Goal: Find specific page/section: Find specific page/section

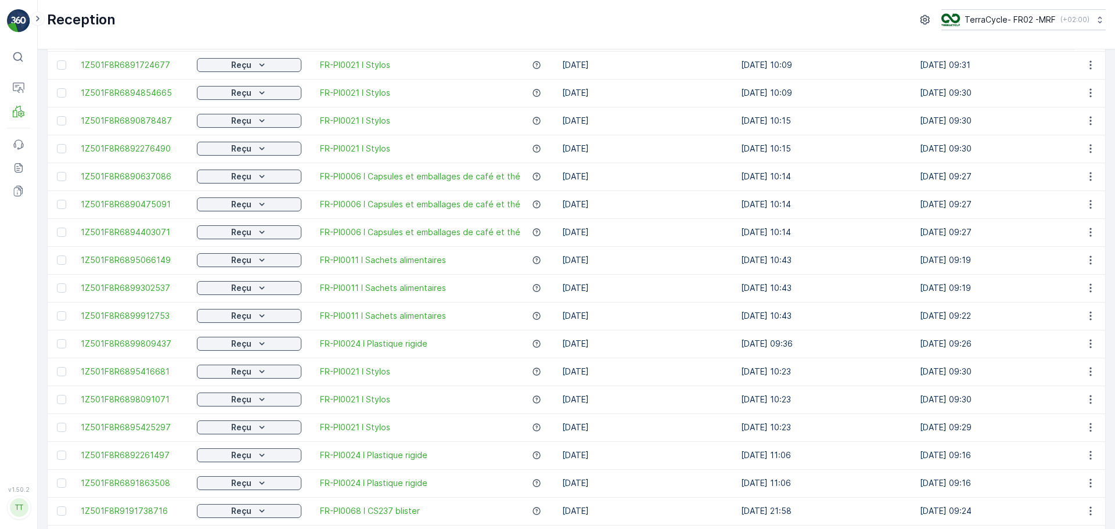
scroll to position [318, 0]
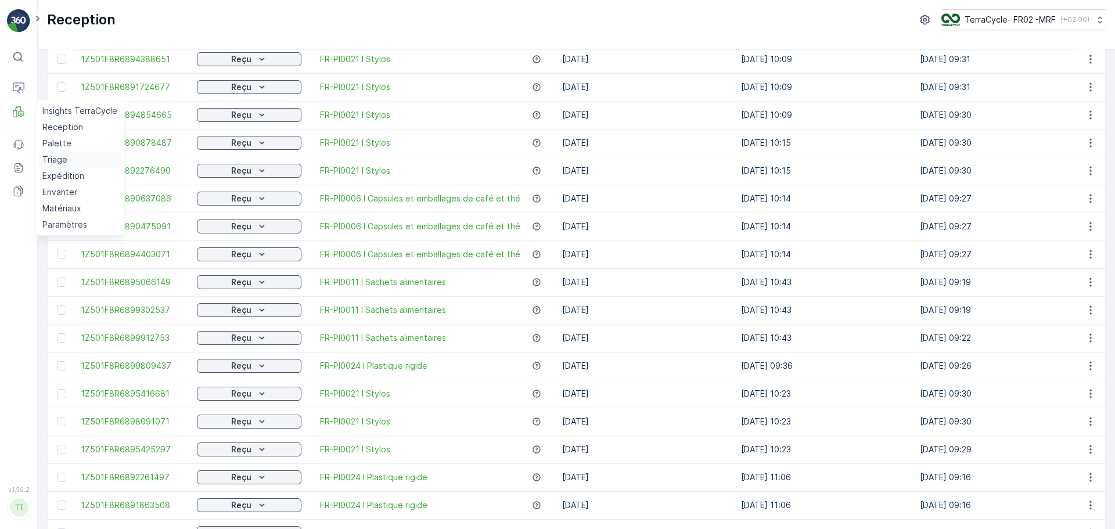
click at [59, 160] on p "Triage" at bounding box center [54, 160] width 25 height 12
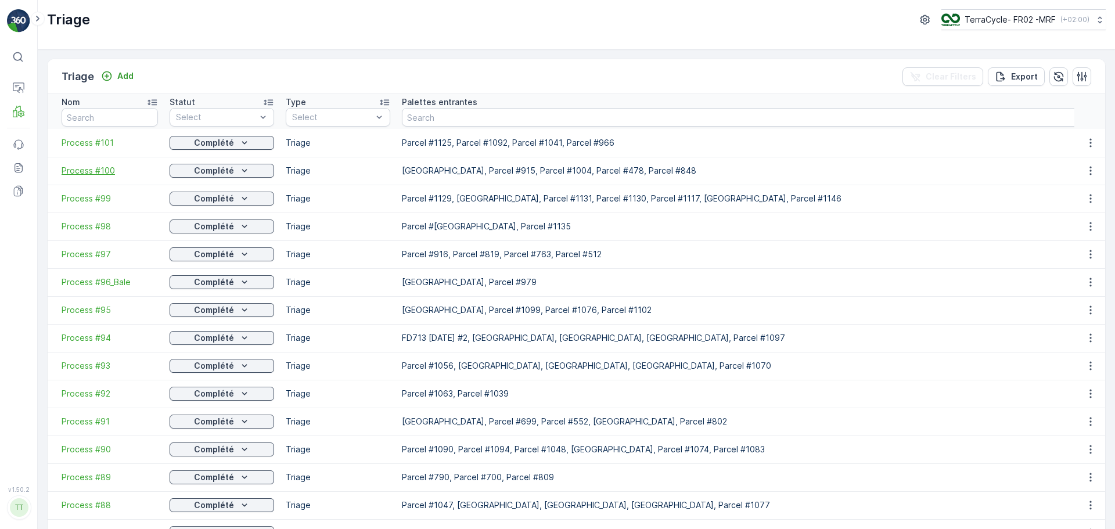
click at [87, 171] on span "Process #100" at bounding box center [110, 171] width 96 height 12
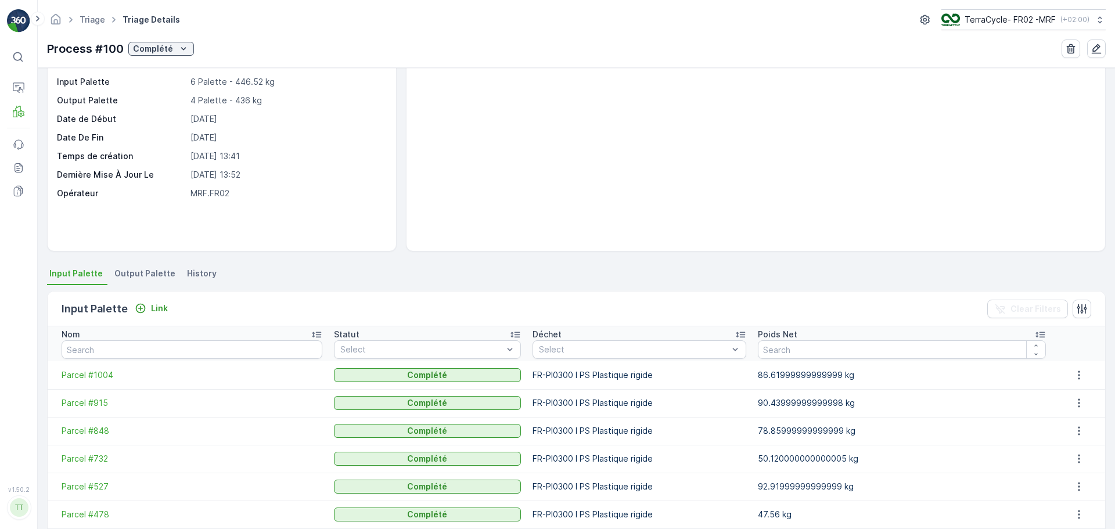
scroll to position [107, 0]
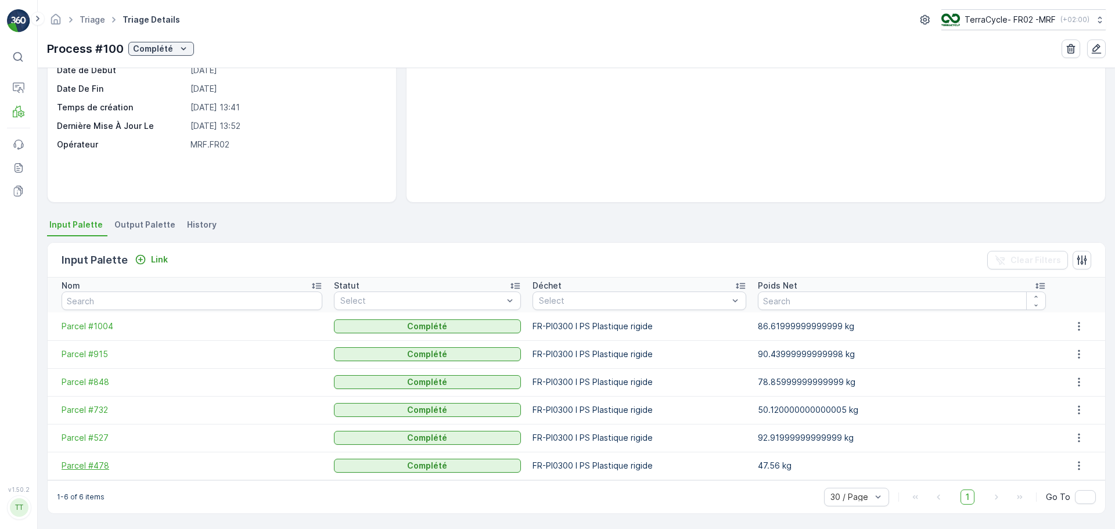
click at [93, 464] on span "Parcel #478" at bounding box center [192, 466] width 261 height 12
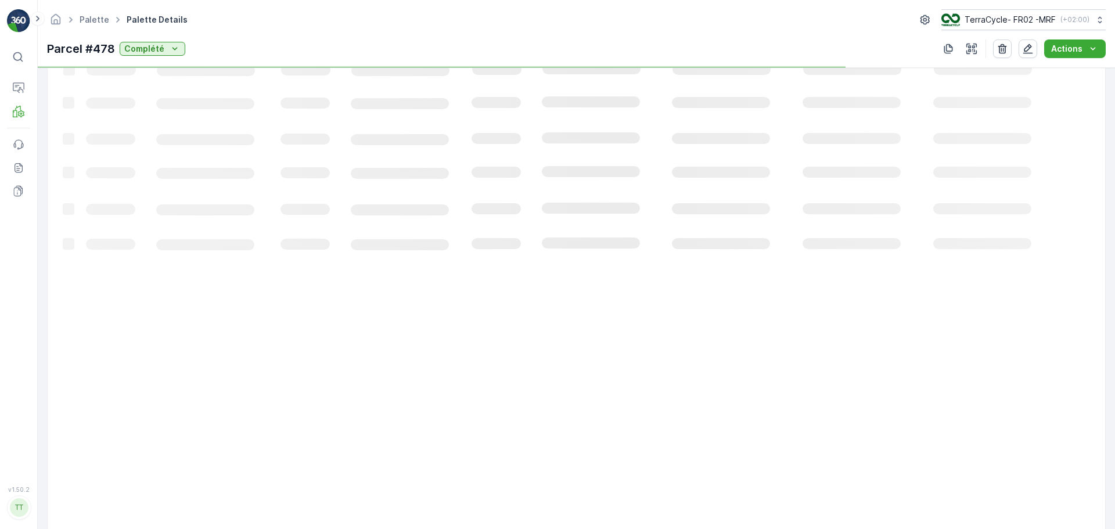
scroll to position [152, 0]
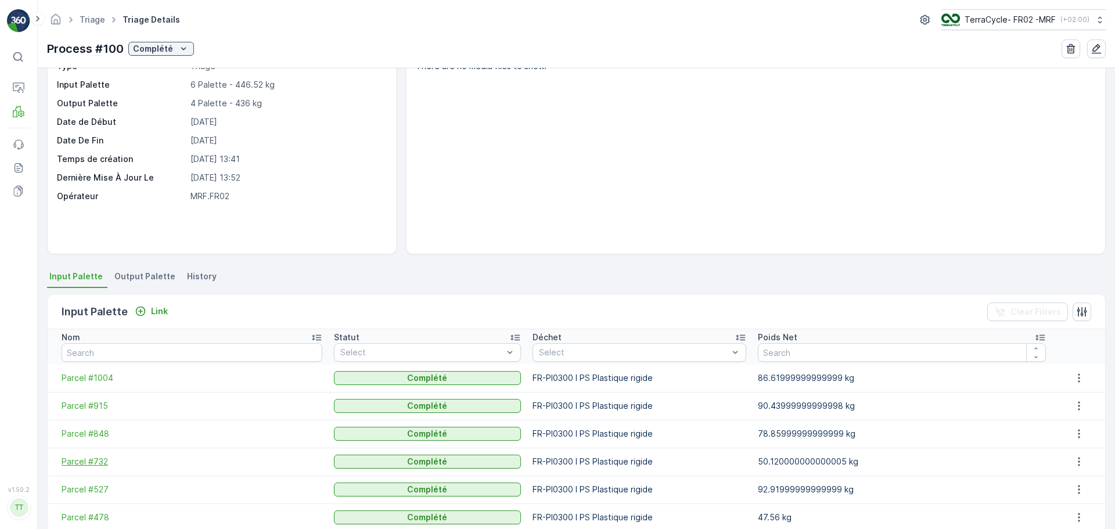
scroll to position [107, 0]
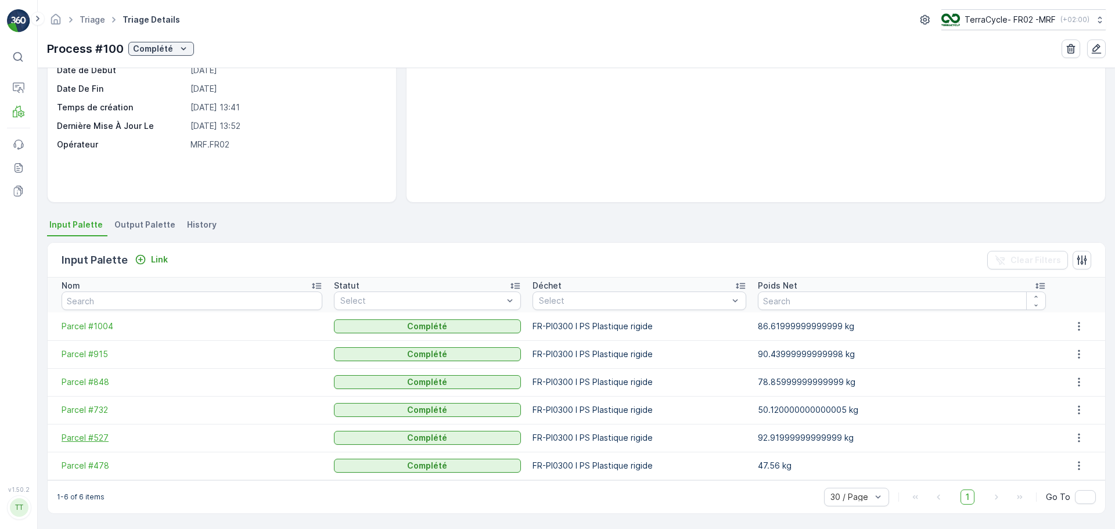
click at [102, 436] on span "Parcel #527" at bounding box center [192, 438] width 261 height 12
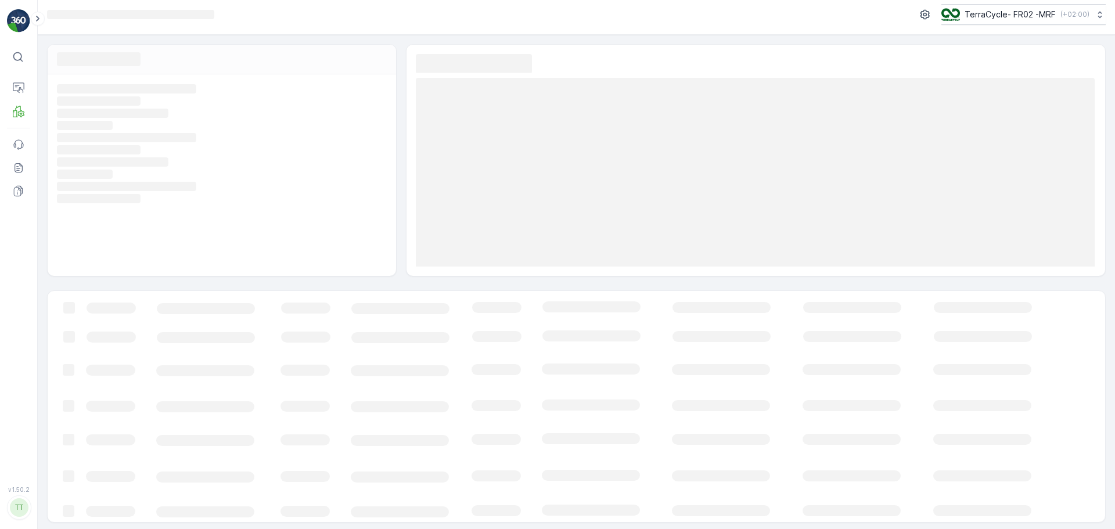
scroll to position [8, 0]
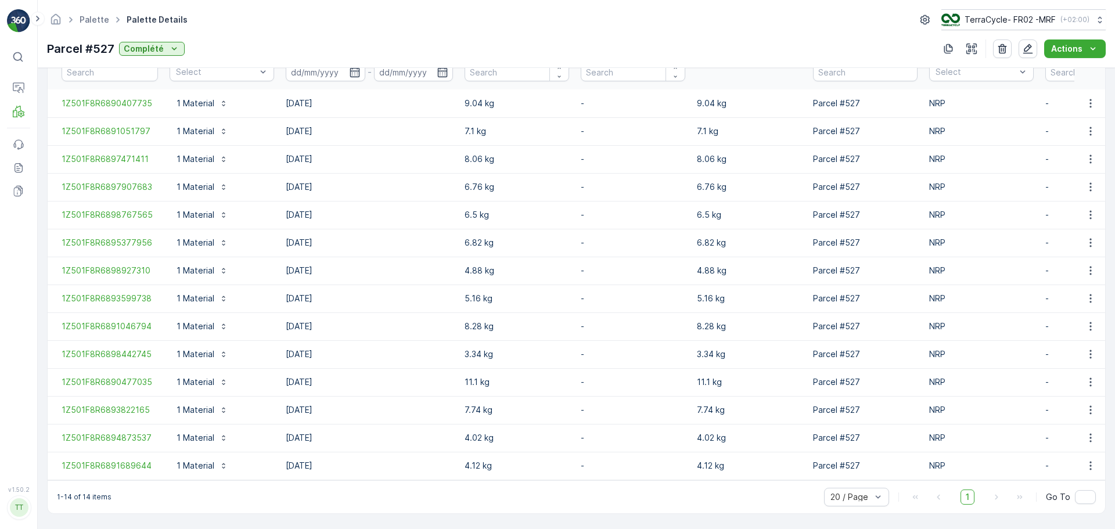
scroll to position [347, 0]
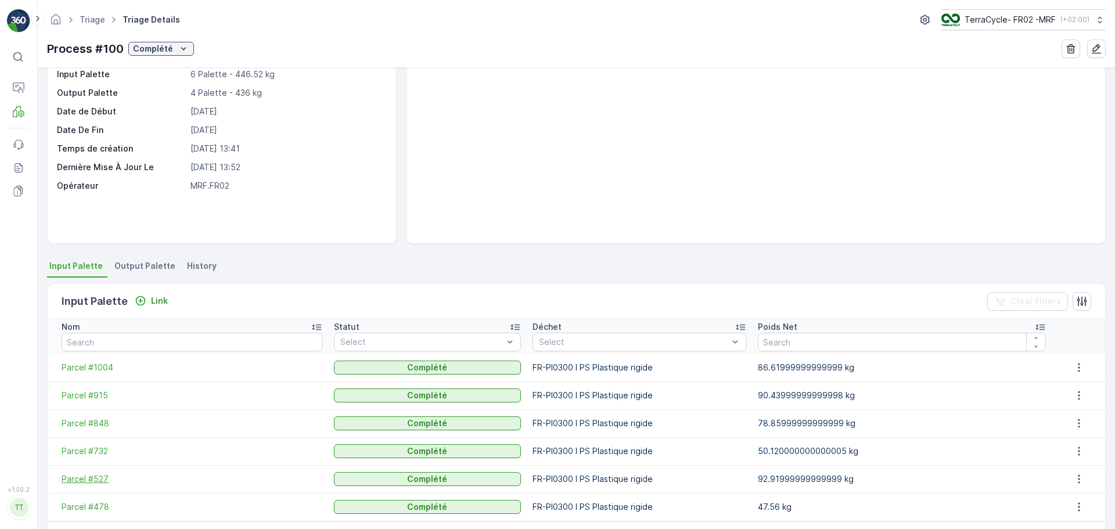
scroll to position [107, 0]
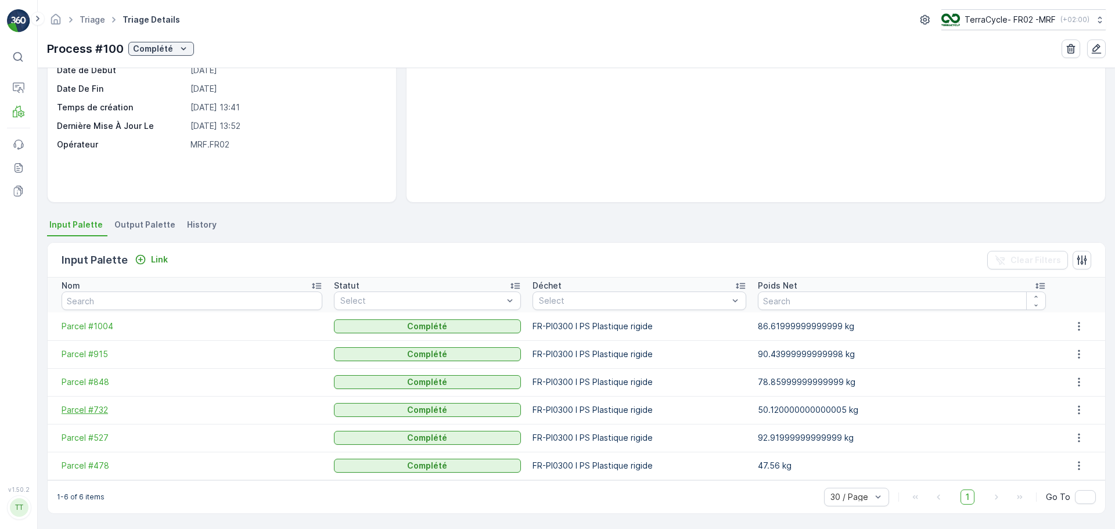
click at [92, 414] on span "Parcel #732" at bounding box center [192, 410] width 261 height 12
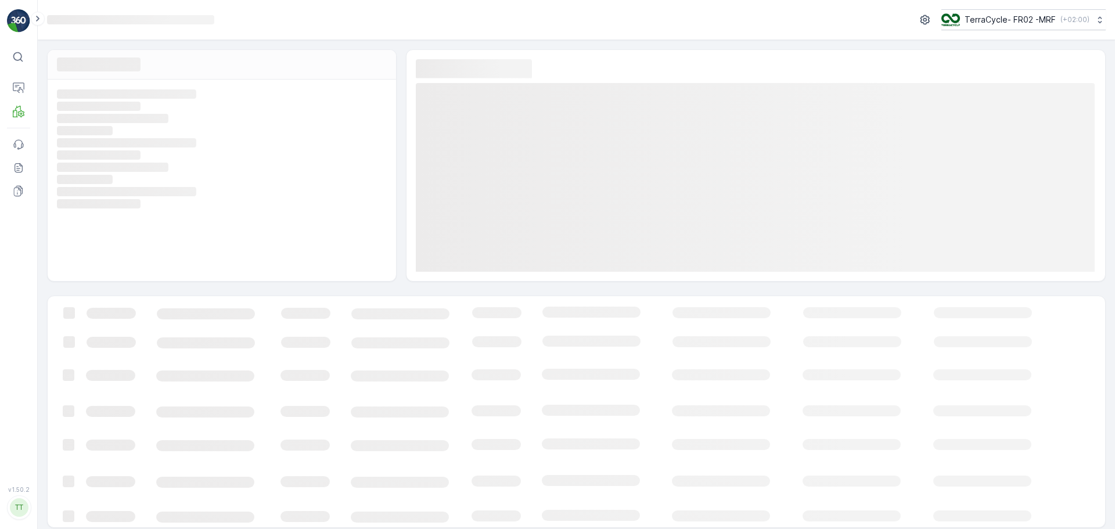
scroll to position [4, 0]
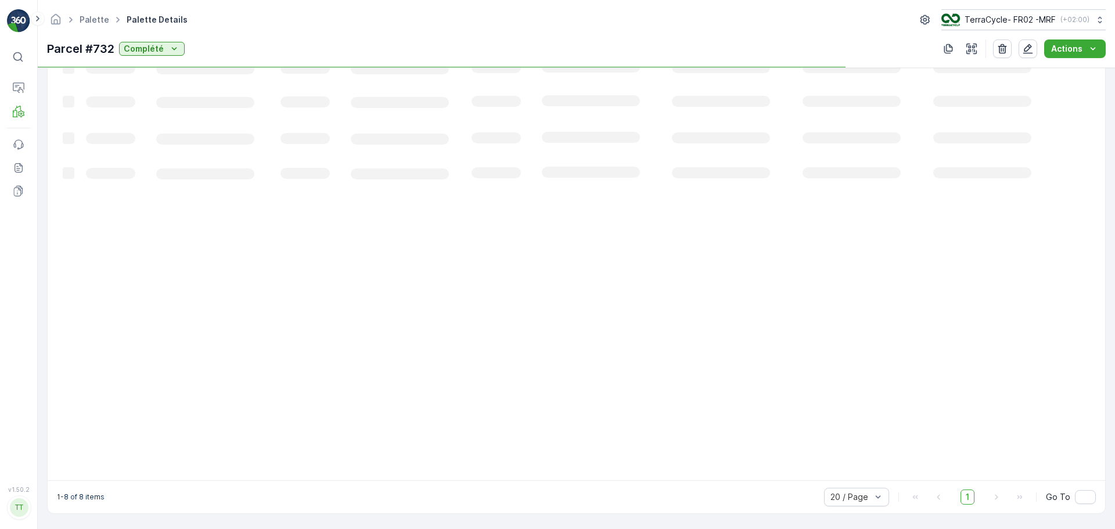
scroll to position [180, 0]
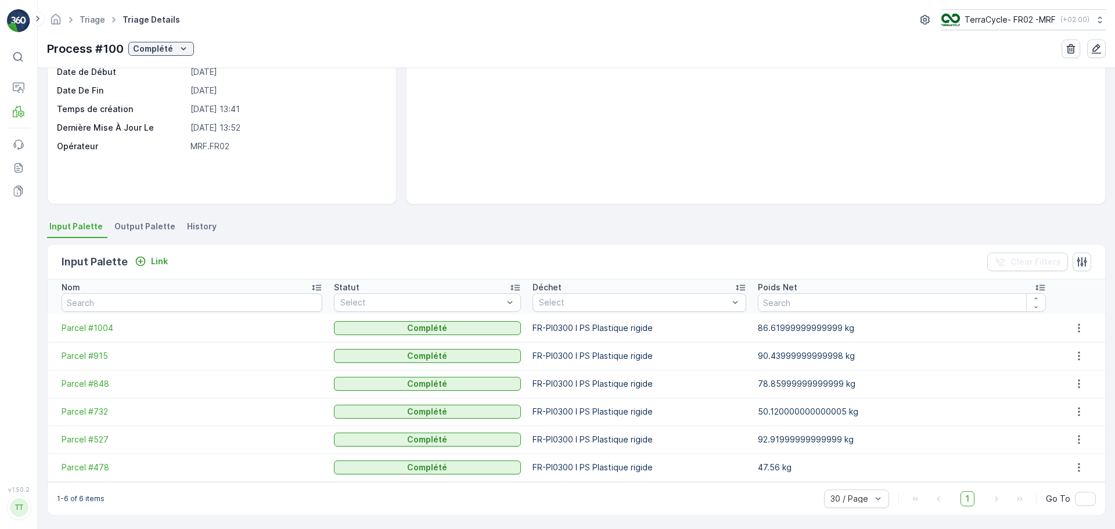
scroll to position [107, 0]
click at [89, 382] on span "Parcel #848" at bounding box center [192, 382] width 261 height 12
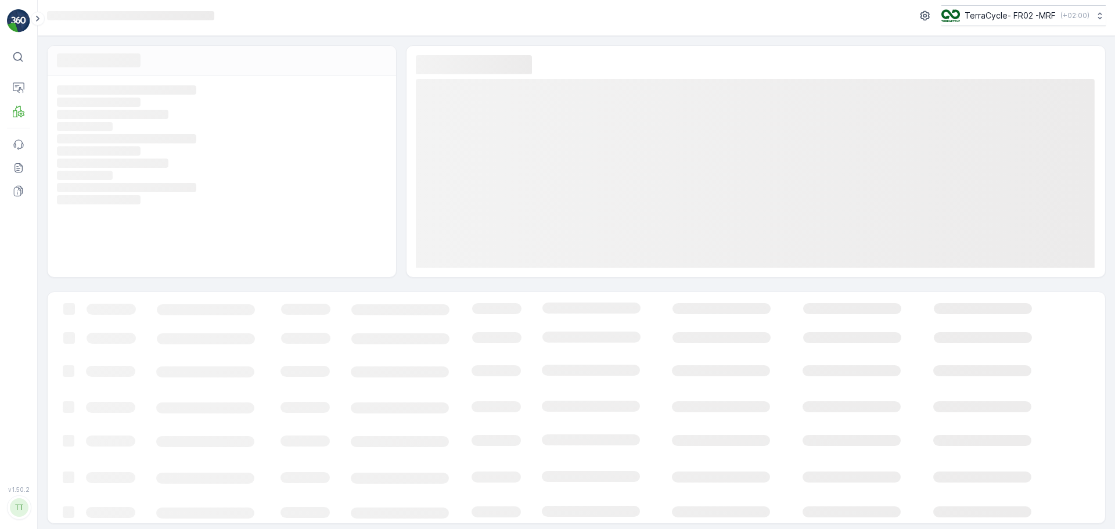
scroll to position [8, 0]
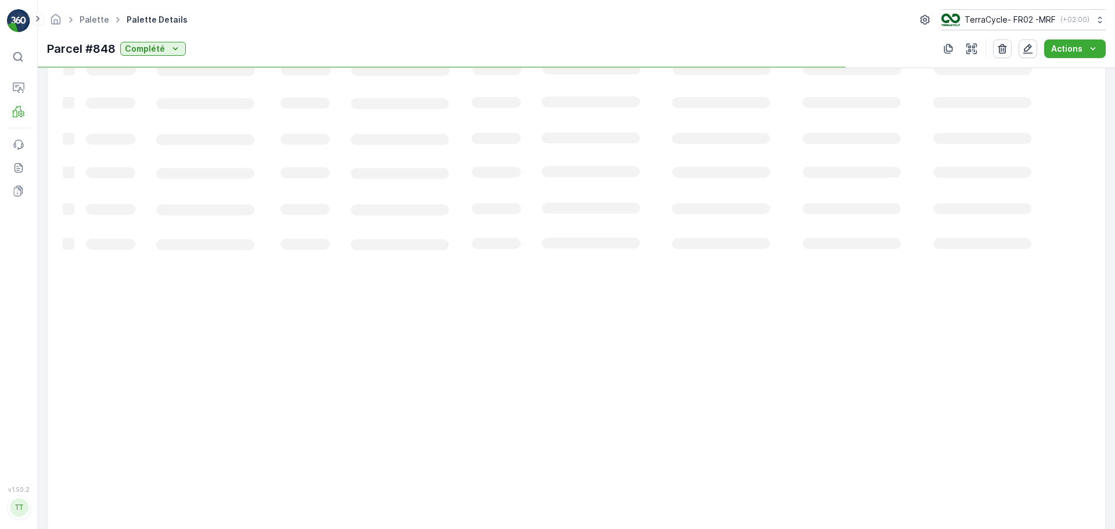
scroll to position [292, 0]
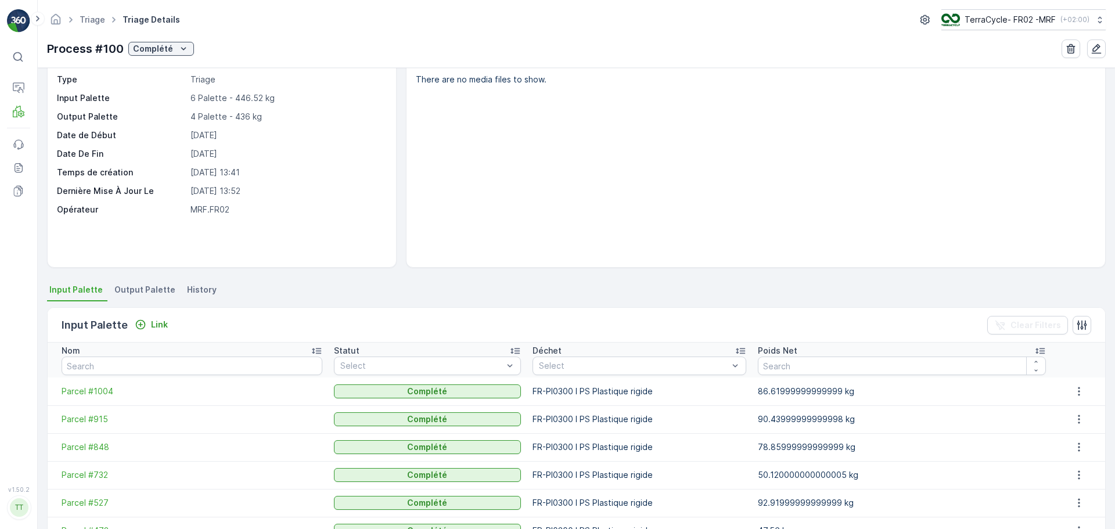
scroll to position [107, 0]
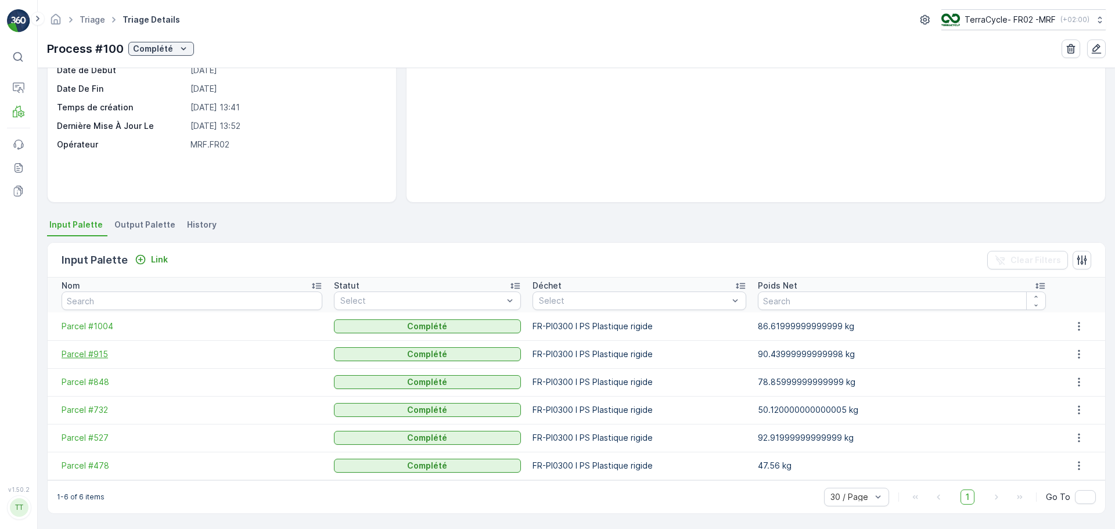
click at [91, 357] on span "Parcel #915" at bounding box center [192, 355] width 261 height 12
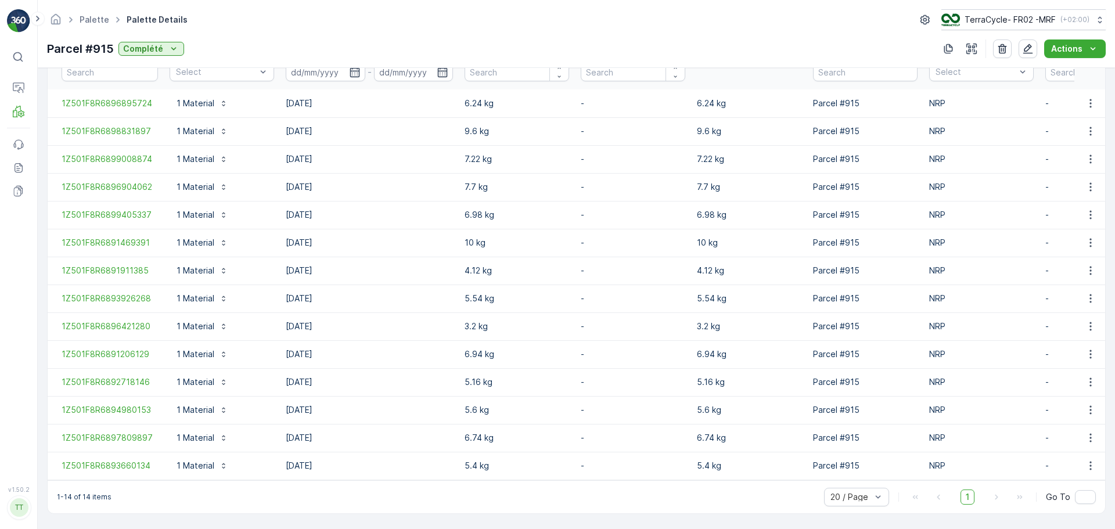
scroll to position [347, 0]
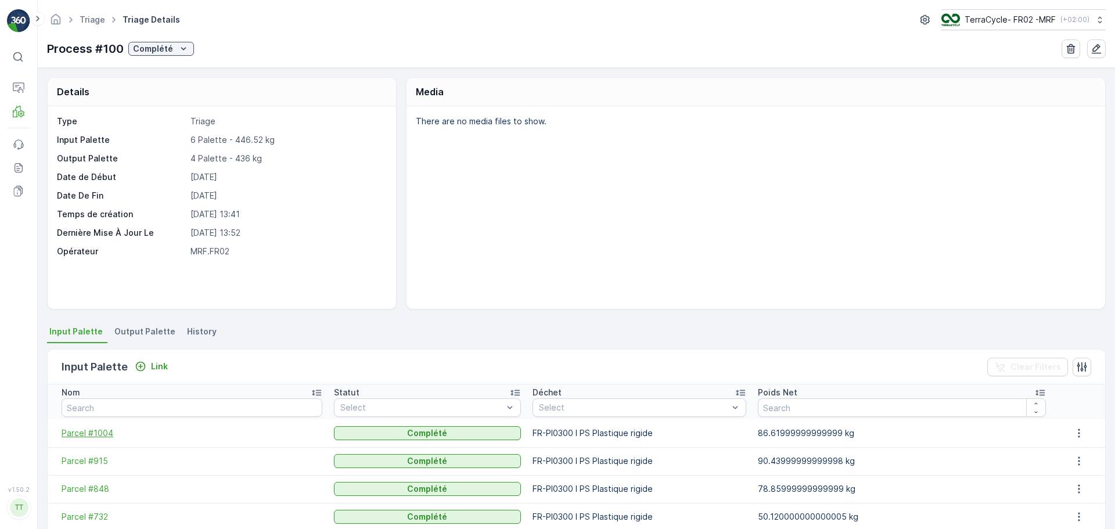
click at [106, 431] on span "Parcel #1004" at bounding box center [192, 434] width 261 height 12
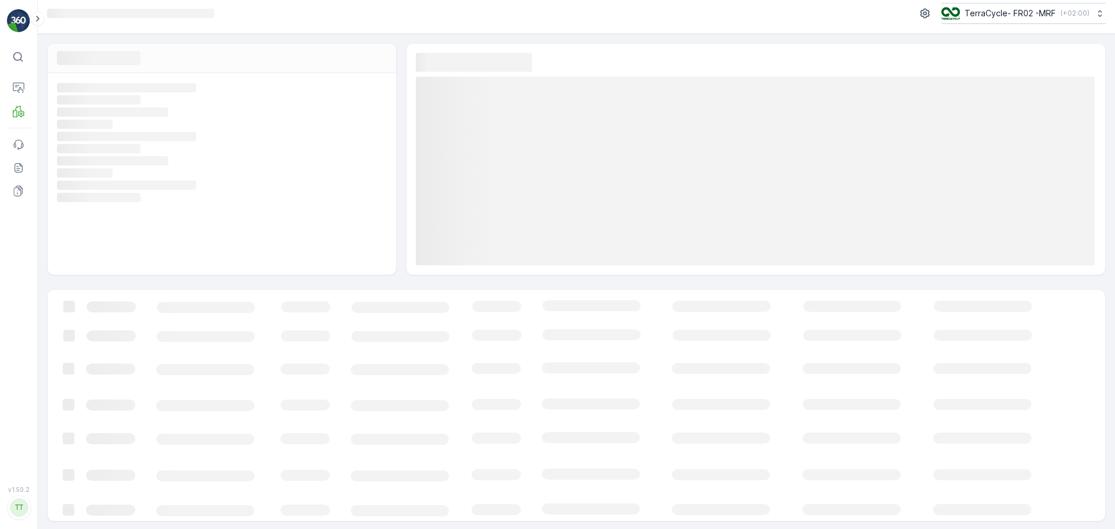
scroll to position [8, 0]
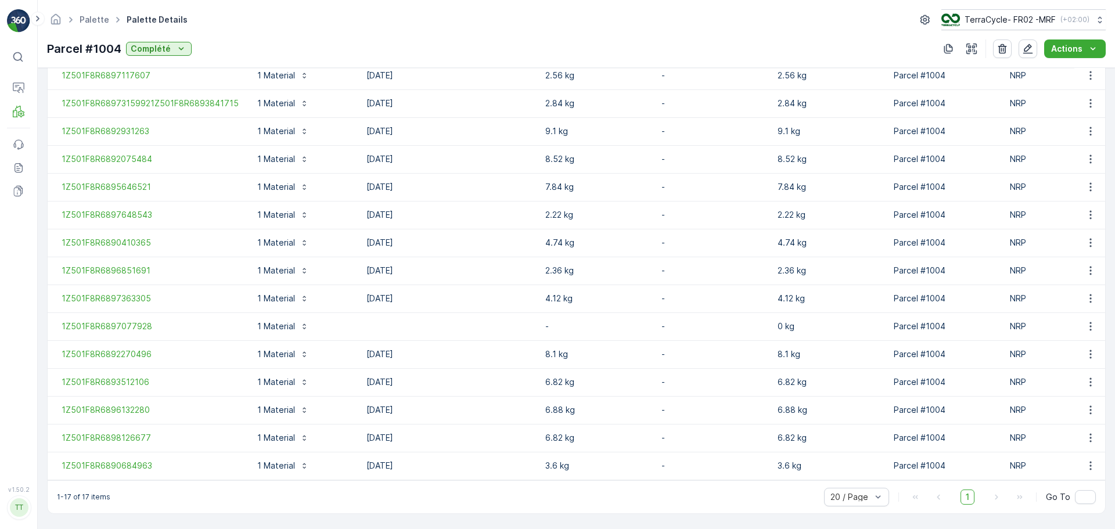
scroll to position [431, 0]
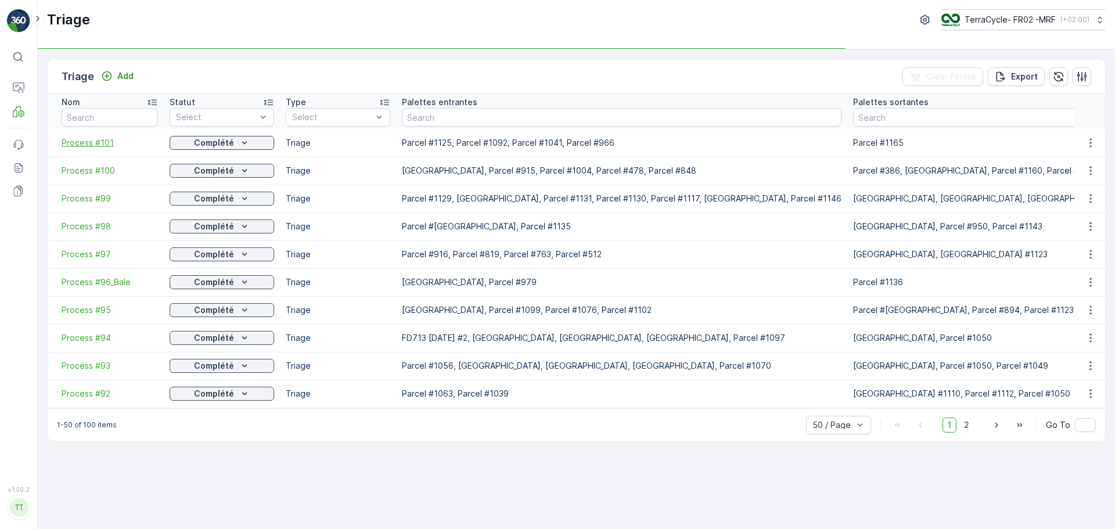
click at [102, 137] on span "Process #101" at bounding box center [110, 143] width 96 height 12
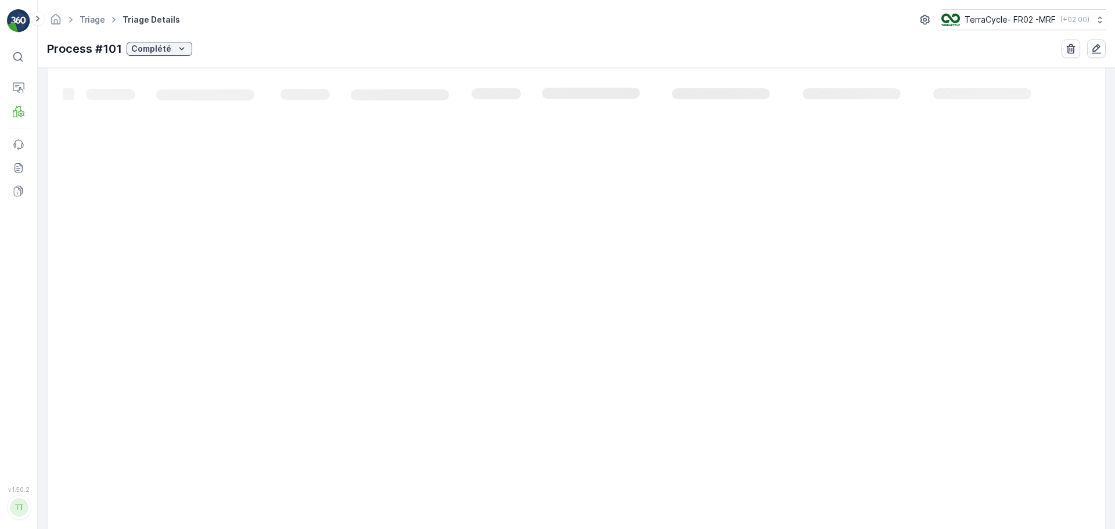
scroll to position [70, 0]
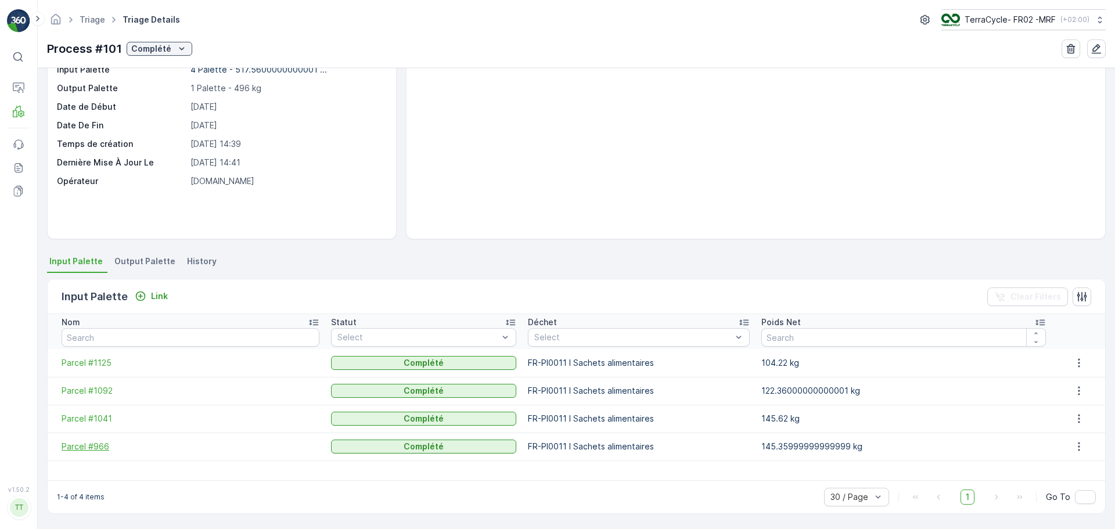
click at [95, 446] on span "Parcel #966" at bounding box center [191, 447] width 258 height 12
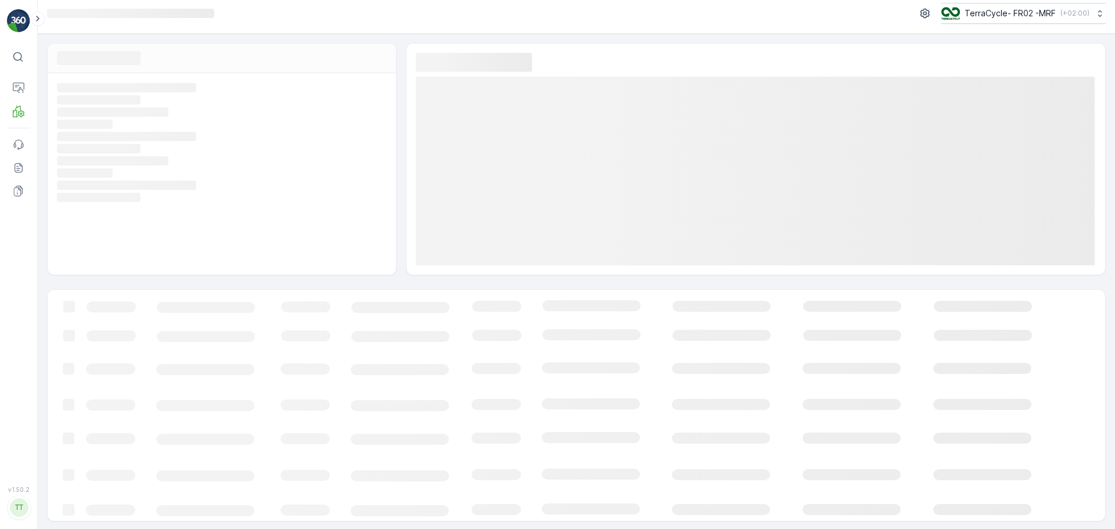
scroll to position [8, 0]
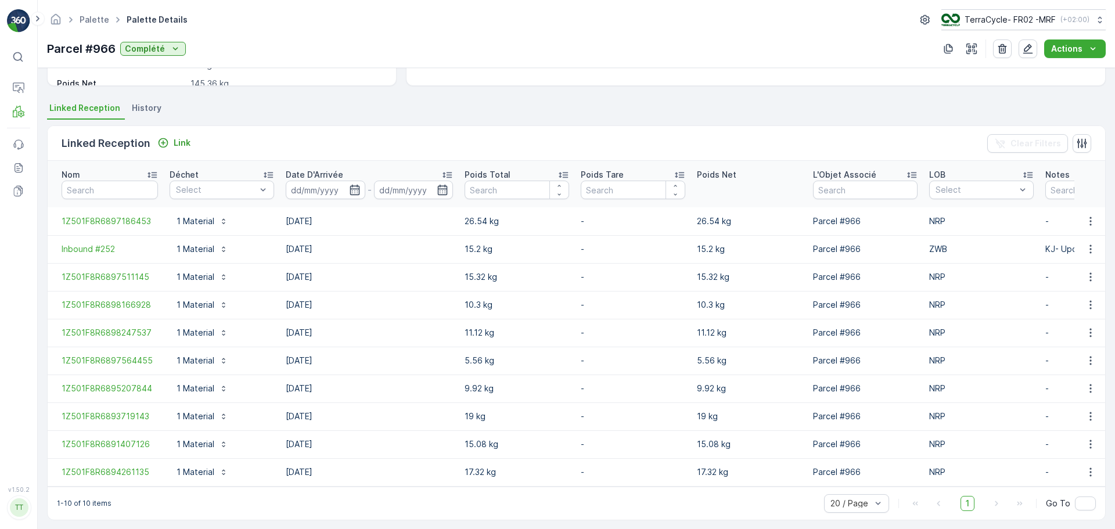
scroll to position [236, 0]
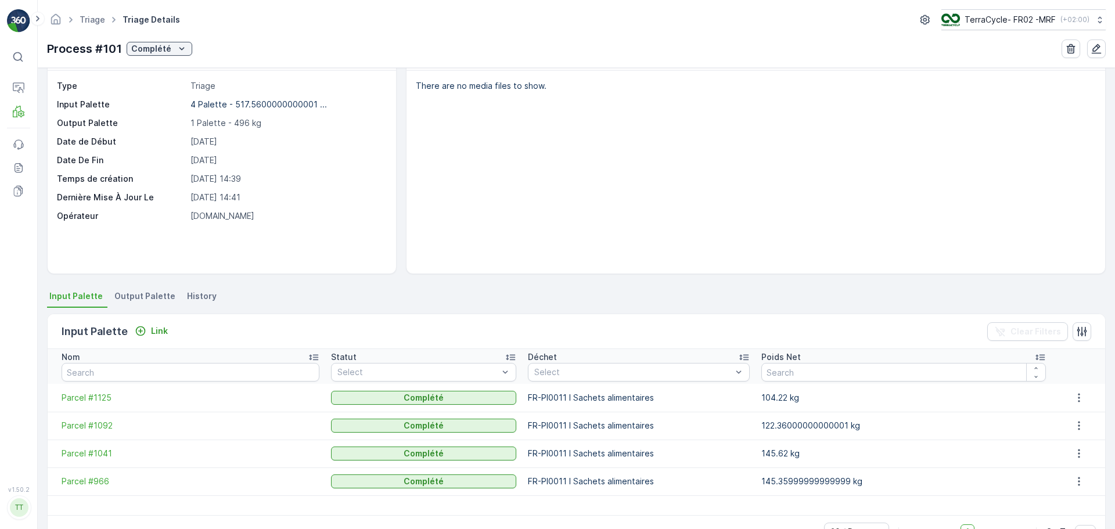
scroll to position [70, 0]
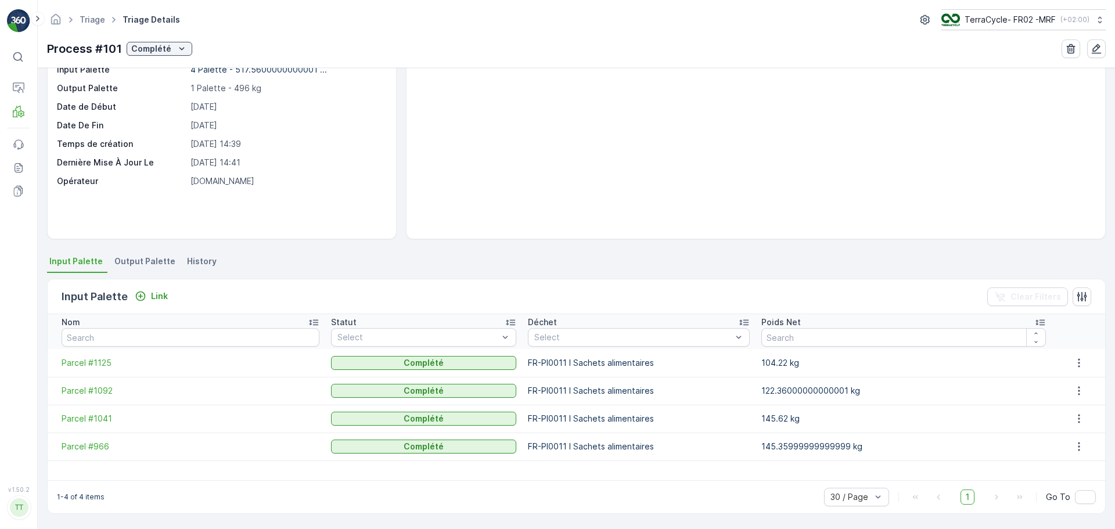
click at [101, 425] on td "Parcel #1041" at bounding box center [187, 419] width 278 height 28
click at [96, 418] on span "Parcel #1041" at bounding box center [191, 419] width 258 height 12
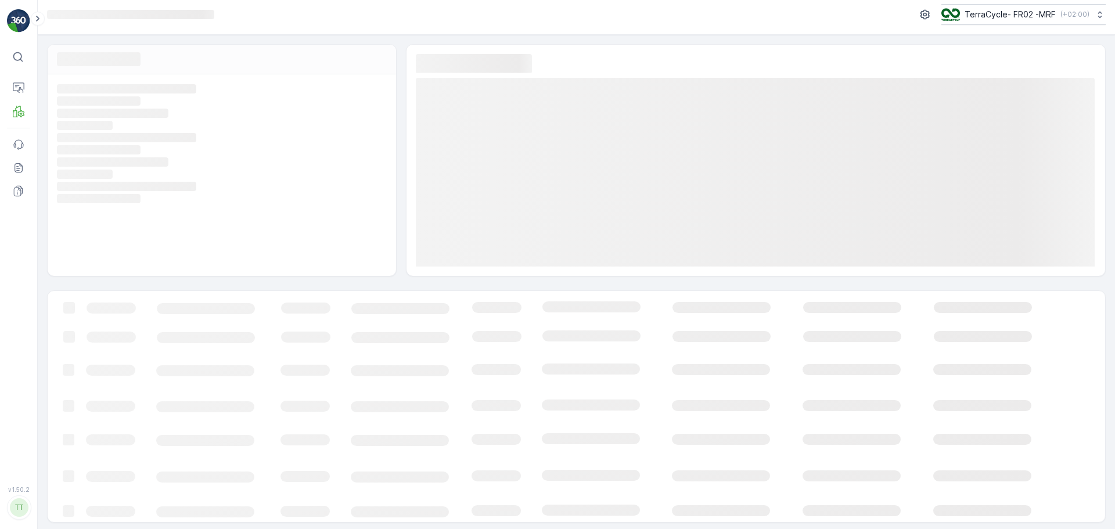
scroll to position [8, 0]
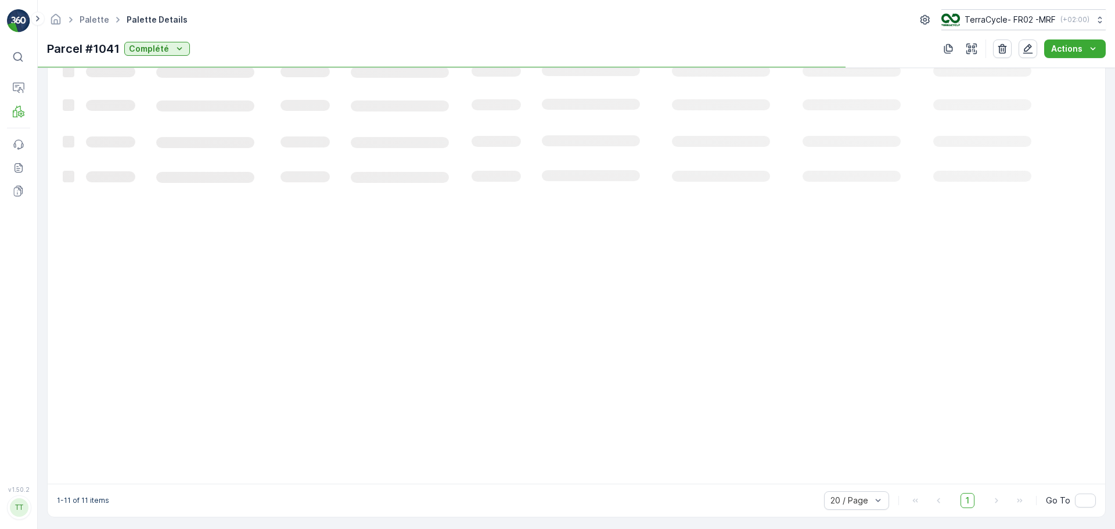
scroll to position [264, 0]
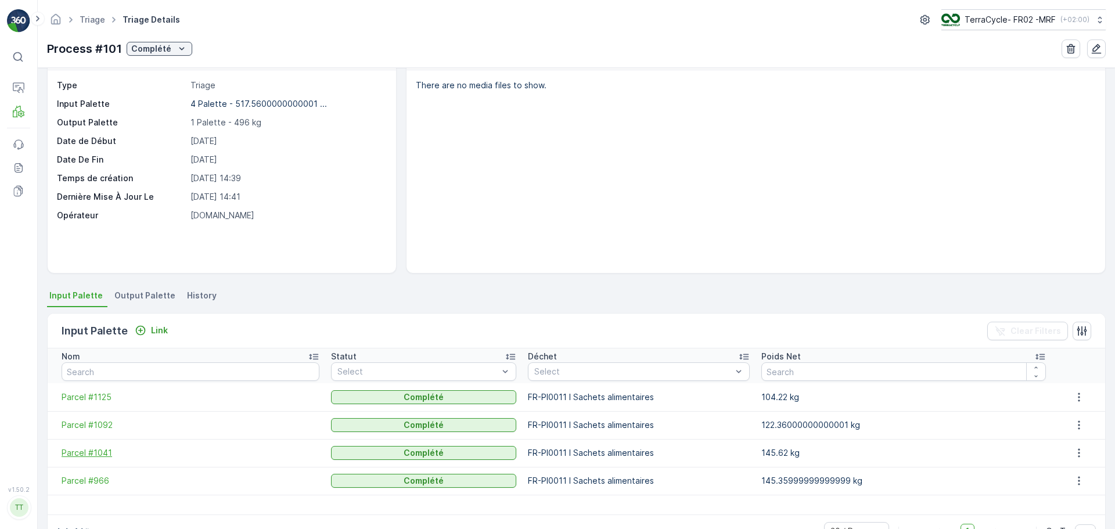
scroll to position [70, 0]
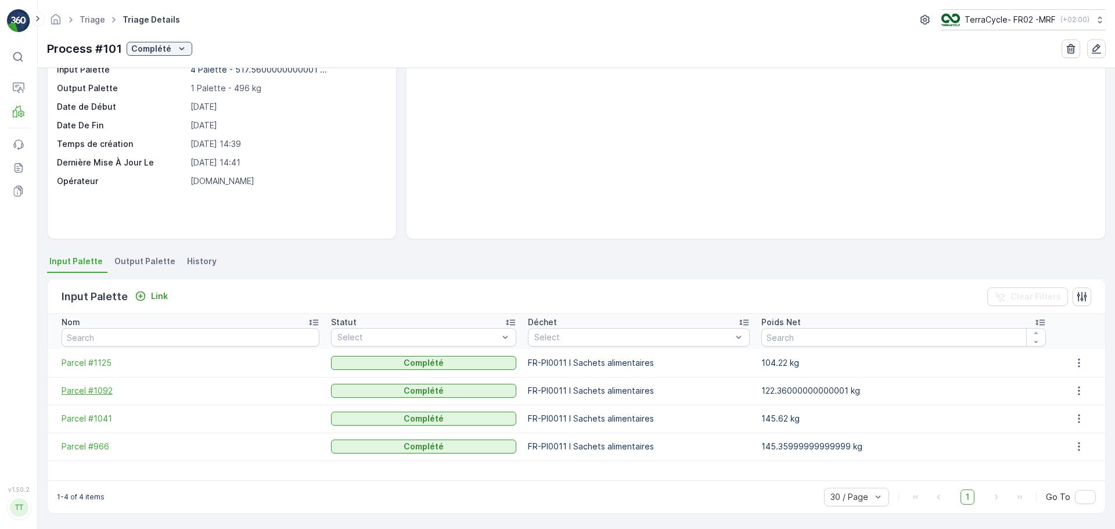
click at [101, 387] on span "Parcel #1092" at bounding box center [191, 391] width 258 height 12
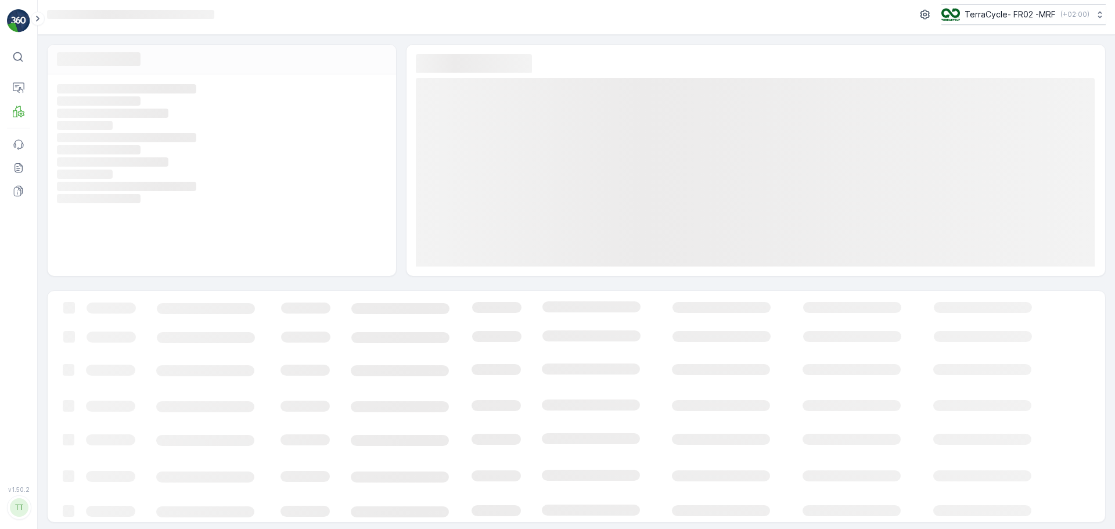
scroll to position [8, 0]
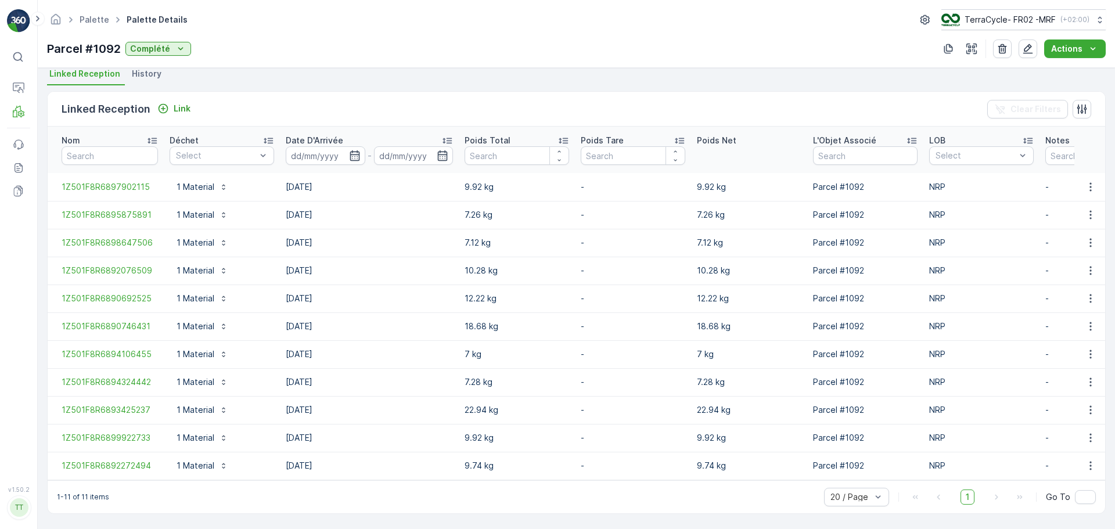
scroll to position [264, 0]
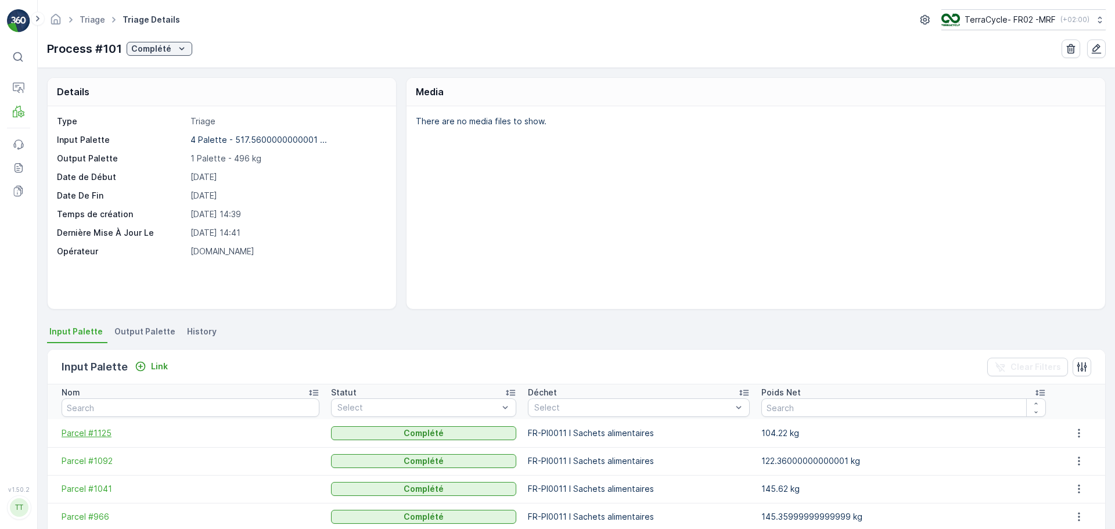
click at [86, 435] on span "Parcel #1125" at bounding box center [191, 434] width 258 height 12
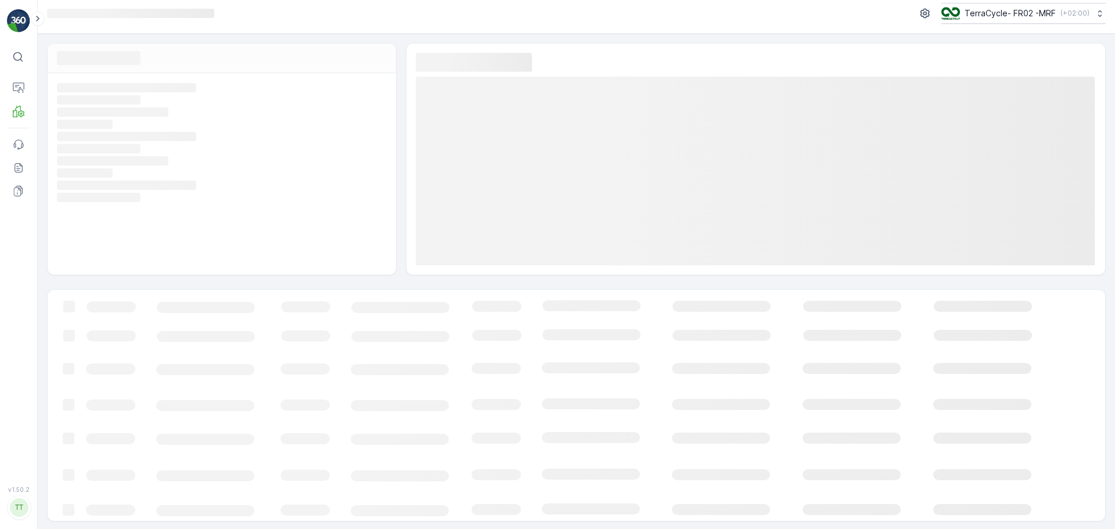
scroll to position [8, 0]
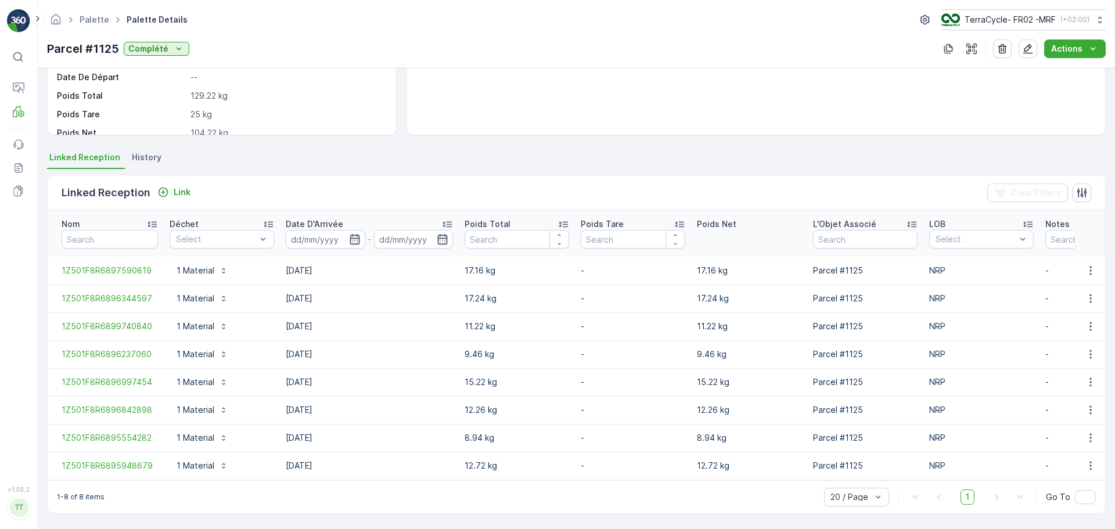
scroll to position [180, 0]
click at [59, 128] on p "Reception" at bounding box center [62, 127] width 41 height 12
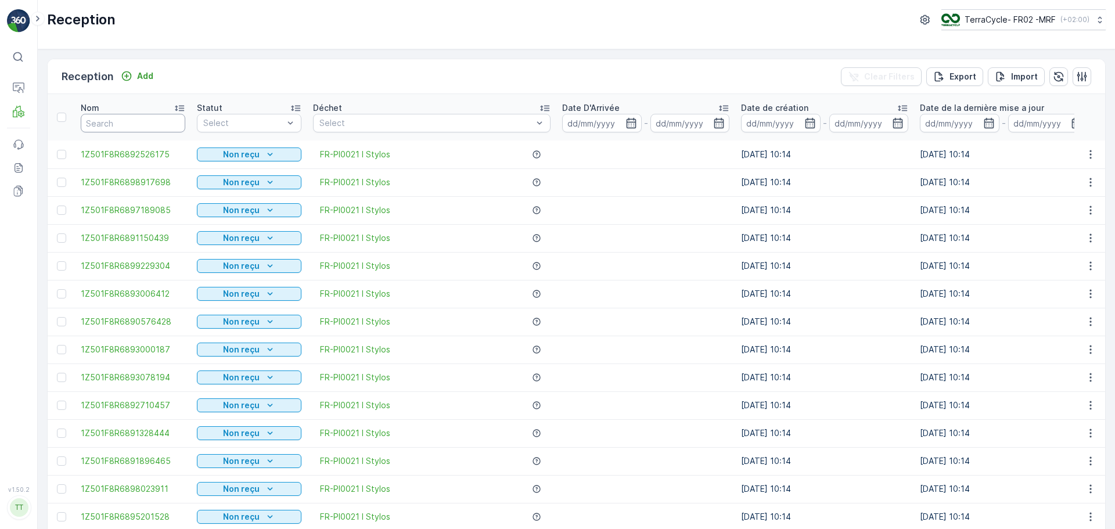
click at [146, 129] on input "text" at bounding box center [133, 123] width 105 height 19
click at [144, 127] on input "text" at bounding box center [133, 123] width 105 height 19
type input "9710"
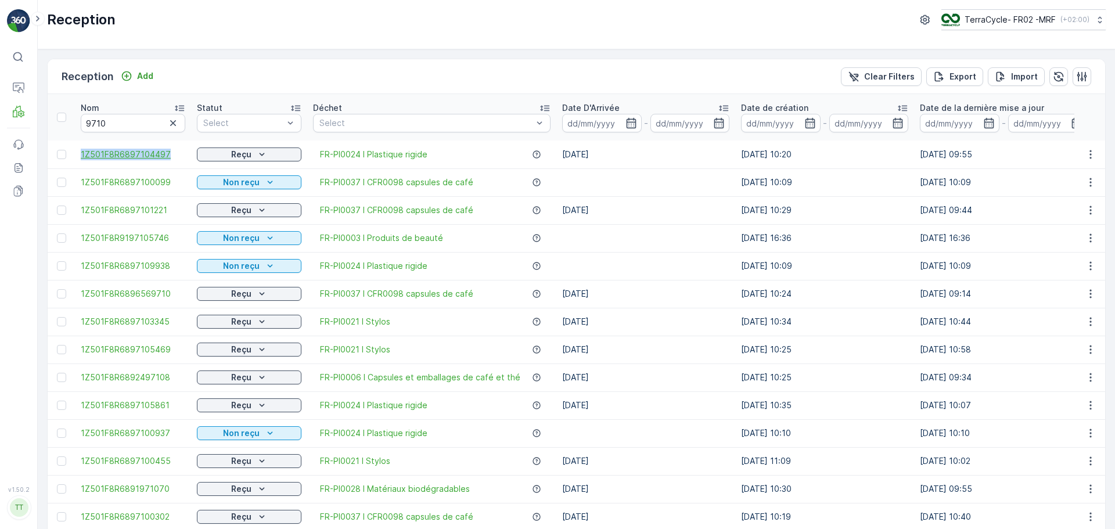
drag, startPoint x: 73, startPoint y: 153, endPoint x: 175, endPoint y: 159, distance: 102.4
click at [175, 159] on tr "1Z501F8R6897104497 Reçu FR-PI0024 I Plastique rigide [DATE] [DATE] 10:20 [DATE]…" at bounding box center [1051, 155] width 2007 height 28
copy span "1Z501F8R6897104497"
drag, startPoint x: 129, startPoint y: 124, endPoint x: 76, endPoint y: 124, distance: 53.4
click at [76, 124] on th "Nom 9710" at bounding box center [133, 117] width 116 height 46
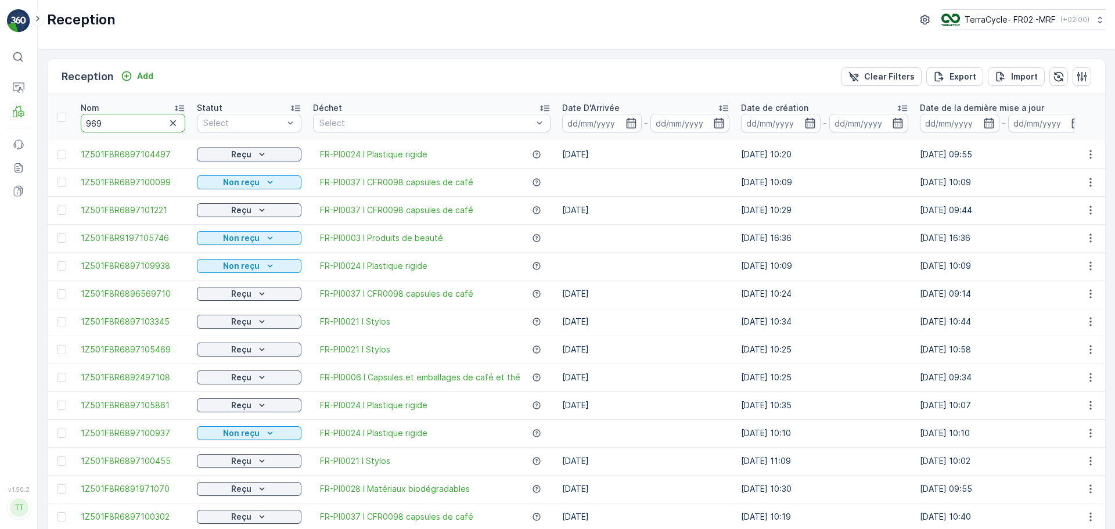
type input "9696"
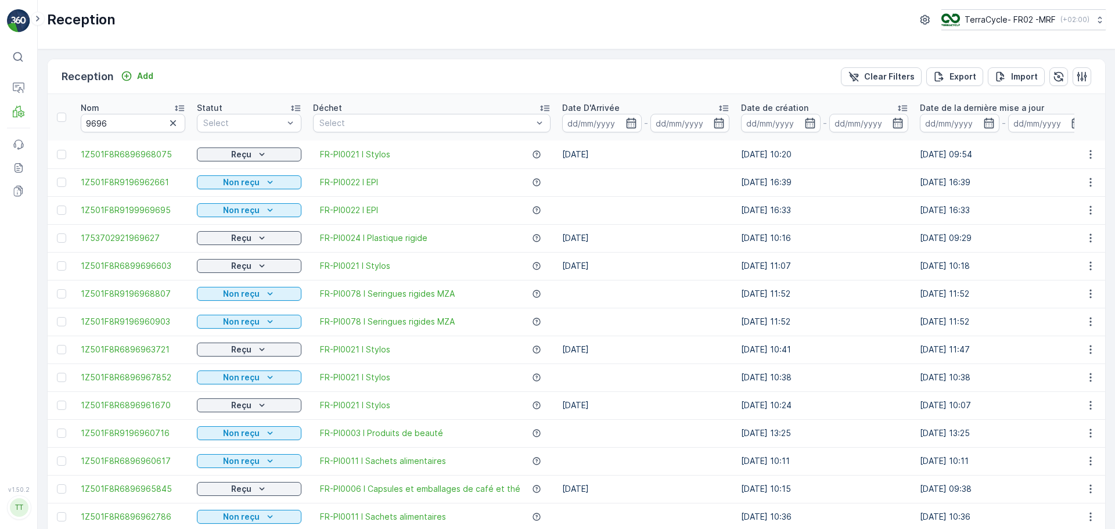
click at [140, 134] on th "Nom 9696" at bounding box center [133, 117] width 116 height 46
click at [138, 125] on input "9696" at bounding box center [133, 123] width 105 height 19
type input "96963115"
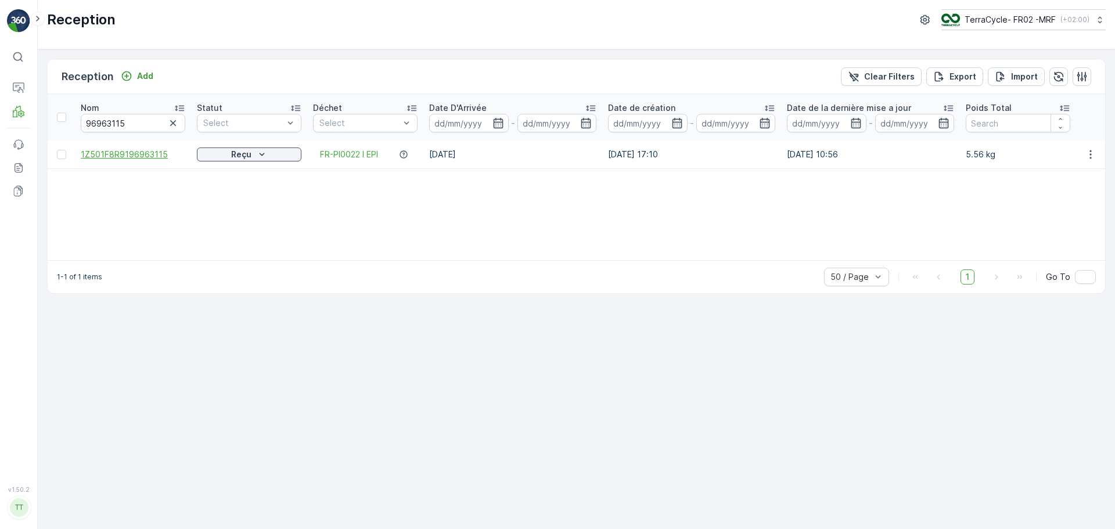
drag, startPoint x: 67, startPoint y: 154, endPoint x: 156, endPoint y: 160, distance: 88.5
click at [156, 160] on tr "1Z501F8R9196963115 Reçu FR-PI0022 I EPI [DATE] [DATE] 17:10 [DATE] 10:56 5.56 k…" at bounding box center [985, 155] width 1874 height 28
drag, startPoint x: 73, startPoint y: 152, endPoint x: 214, endPoint y: 151, distance: 141.2
click at [214, 151] on tr "1Z501F8R9196963115 Reçu FR-PI0022 I EPI [DATE] [DATE] 17:10 [DATE] 10:56 5.56 k…" at bounding box center [985, 155] width 1874 height 28
copy span "1Z501F8R9196963115"
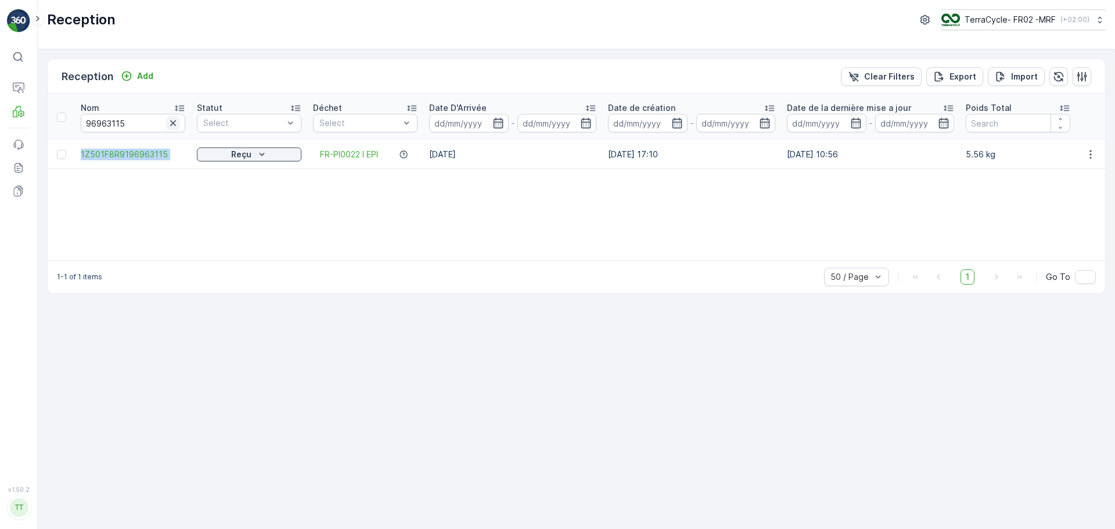
click at [173, 116] on button "button" at bounding box center [173, 123] width 14 height 14
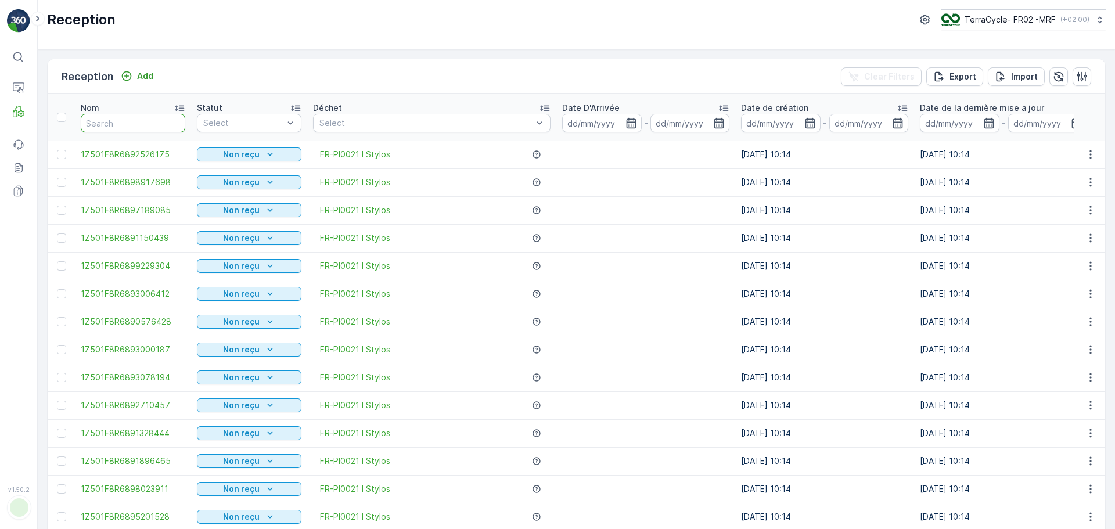
click at [135, 124] on input "text" at bounding box center [133, 123] width 105 height 19
type input "940207"
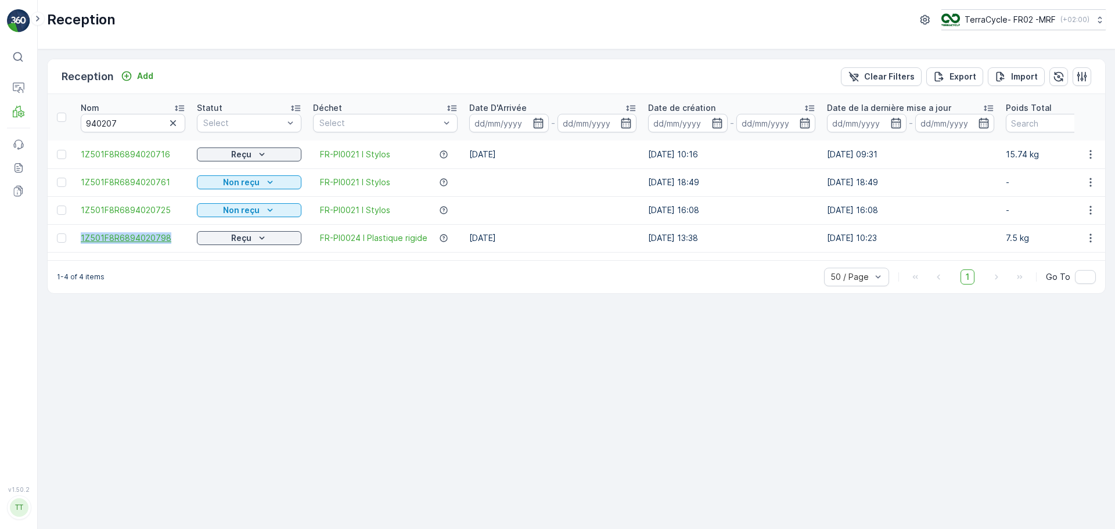
drag, startPoint x: 76, startPoint y: 236, endPoint x: 177, endPoint y: 239, distance: 101.1
click at [177, 239] on td "1Z501F8R6894020798" at bounding box center [133, 238] width 116 height 28
copy span "1Z501F8R6894020798"
click at [173, 123] on icon "button" at bounding box center [173, 123] width 6 height 6
click at [131, 121] on input "text" at bounding box center [133, 123] width 105 height 19
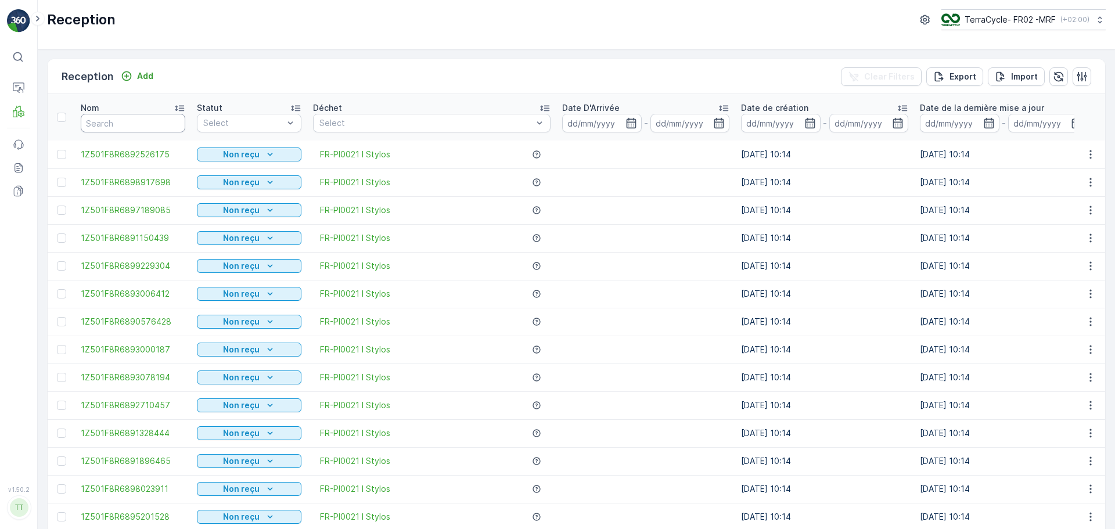
click at [113, 116] on input "text" at bounding box center [133, 123] width 105 height 19
type input "9582"
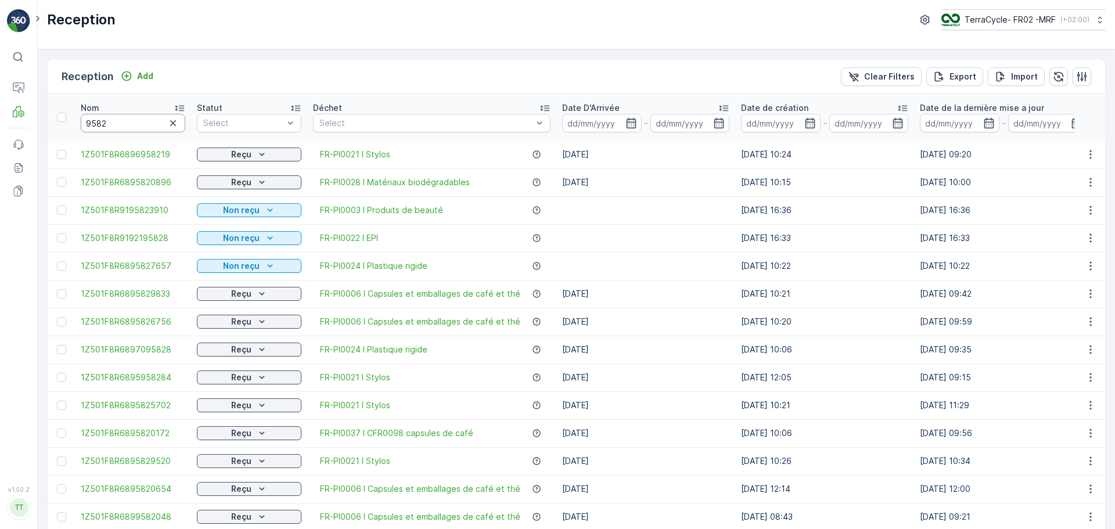
click at [123, 120] on input "9582" at bounding box center [133, 123] width 105 height 19
type input "958224"
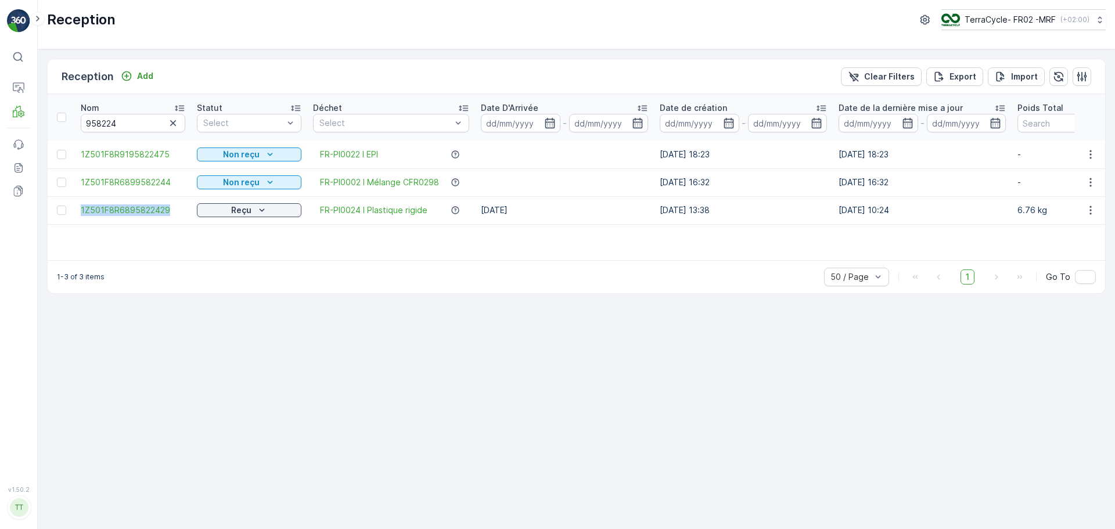
drag, startPoint x: 71, startPoint y: 209, endPoint x: 190, endPoint y: 211, distance: 119.1
click at [190, 211] on tr "1Z501F8R6895822429 Reçu FR-PI0024 I Plastique rigide [DATE] [DATE] 13:38 [DATE]…" at bounding box center [1010, 210] width 1925 height 28
copy span "1Z501F8R6895822429"
drag, startPoint x: 188, startPoint y: 109, endPoint x: 177, endPoint y: 114, distance: 11.4
click at [181, 113] on th "Nom 958224" at bounding box center [133, 117] width 116 height 46
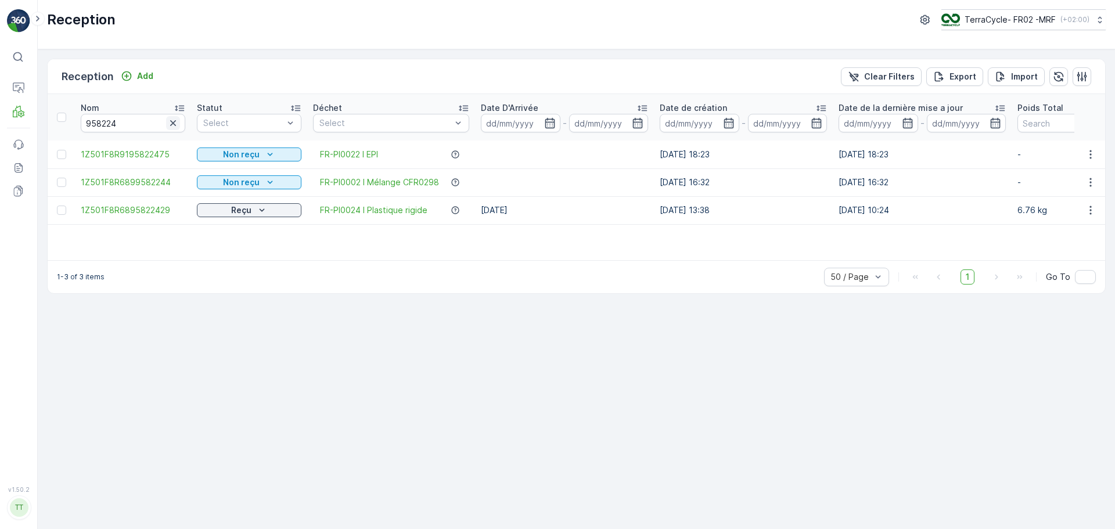
click at [173, 120] on icon "button" at bounding box center [173, 123] width 12 height 12
click at [148, 118] on input "text" at bounding box center [133, 123] width 105 height 19
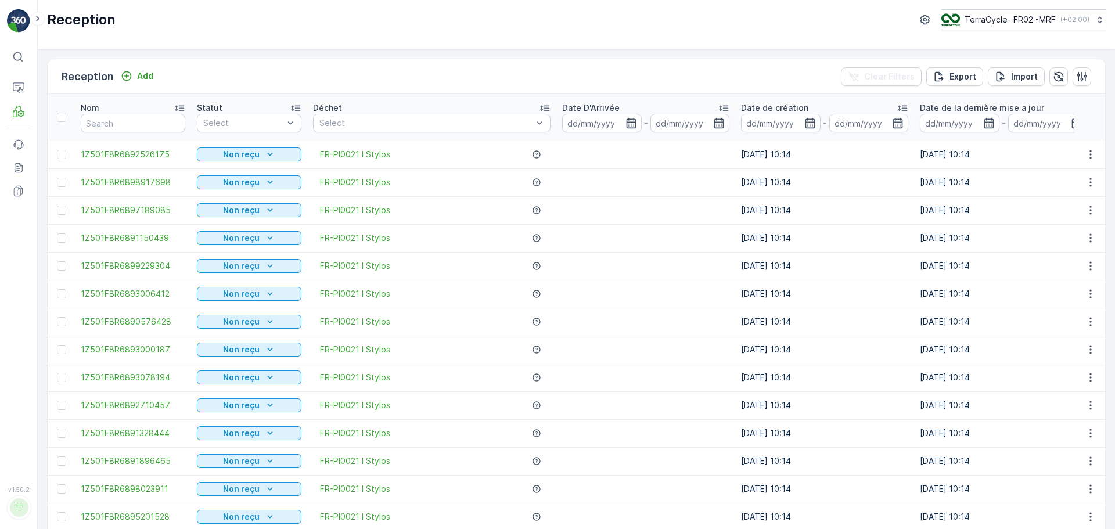
click at [146, 122] on input "text" at bounding box center [133, 123] width 105 height 19
type input "971816"
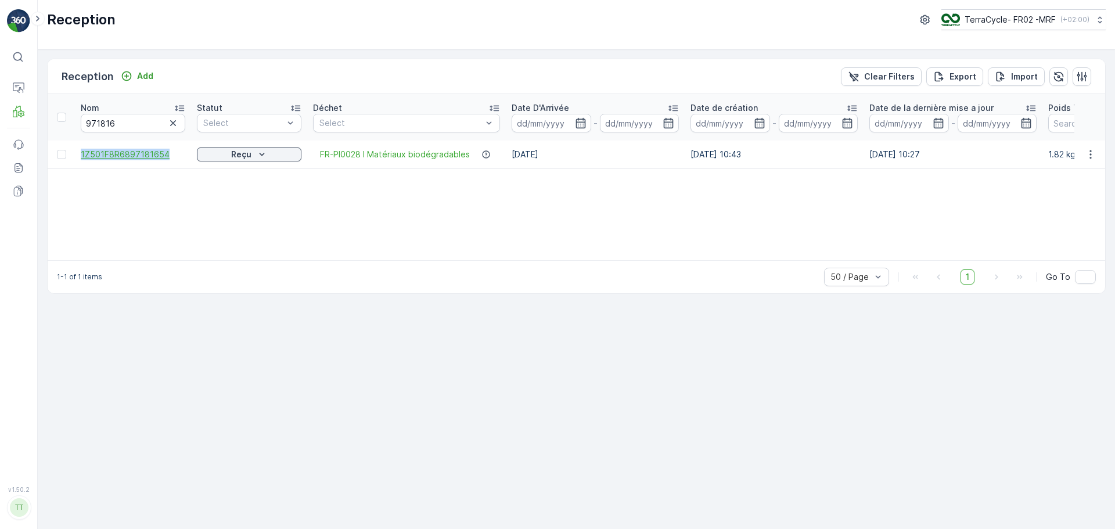
drag, startPoint x: 76, startPoint y: 152, endPoint x: 168, endPoint y: 156, distance: 93.0
click at [168, 156] on td "1Z501F8R6897181654" at bounding box center [133, 155] width 116 height 28
copy span "1Z501F8R6897181654"
click at [169, 115] on input "971816" at bounding box center [133, 123] width 105 height 19
click at [167, 121] on icon "button" at bounding box center [173, 123] width 12 height 12
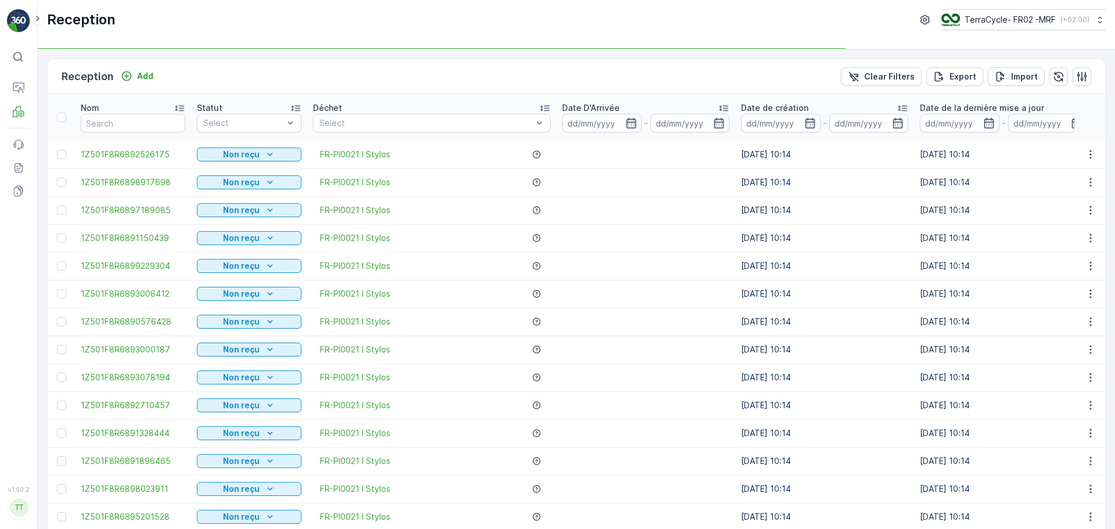
type input "9"
click at [125, 125] on input "9" at bounding box center [133, 123] width 105 height 19
type input "992993"
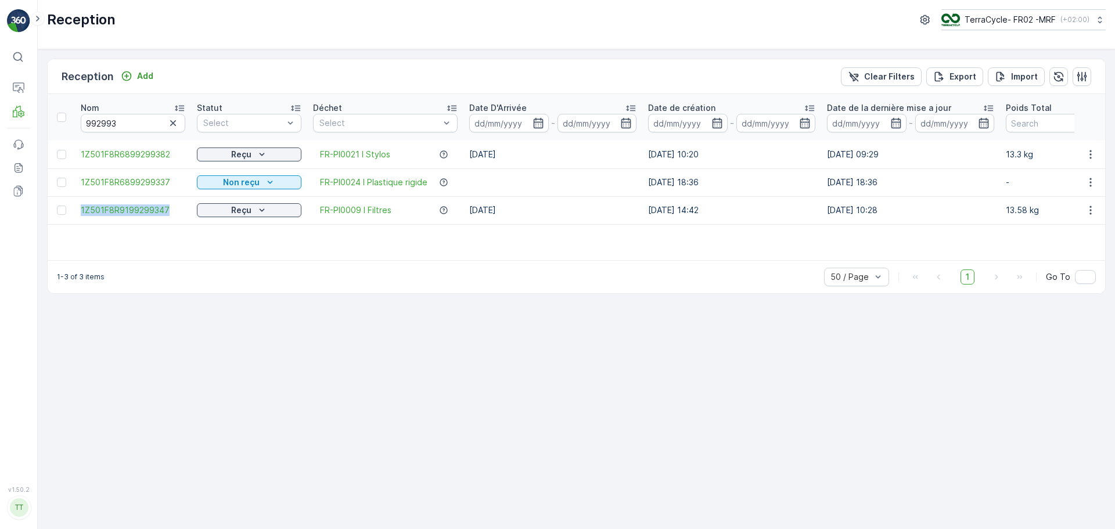
drag, startPoint x: 70, startPoint y: 210, endPoint x: 191, endPoint y: 211, distance: 120.3
click at [191, 211] on tr "1Z501F8R9199299347 Reçu FR-PI0009 I Filtres [DATE] [DATE] 14:42 [DATE] 10:28 13…" at bounding box center [1005, 210] width 1914 height 28
copy span "1Z501F8R9199299347"
click at [168, 123] on icon "button" at bounding box center [173, 123] width 12 height 12
click at [138, 125] on input "text" at bounding box center [133, 123] width 105 height 19
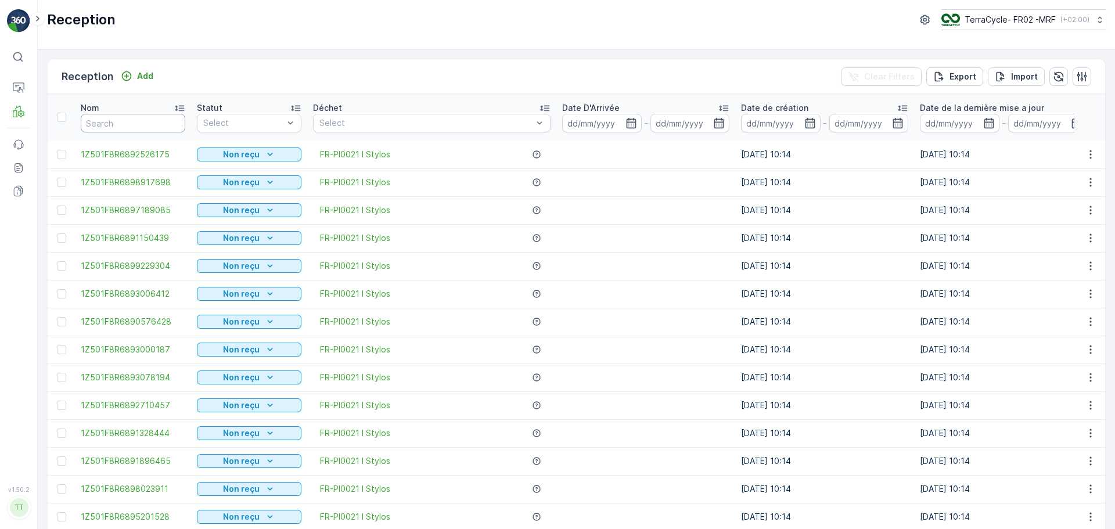
click at [138, 125] on input "text" at bounding box center [133, 123] width 105 height 19
type input "9"
type input "96"
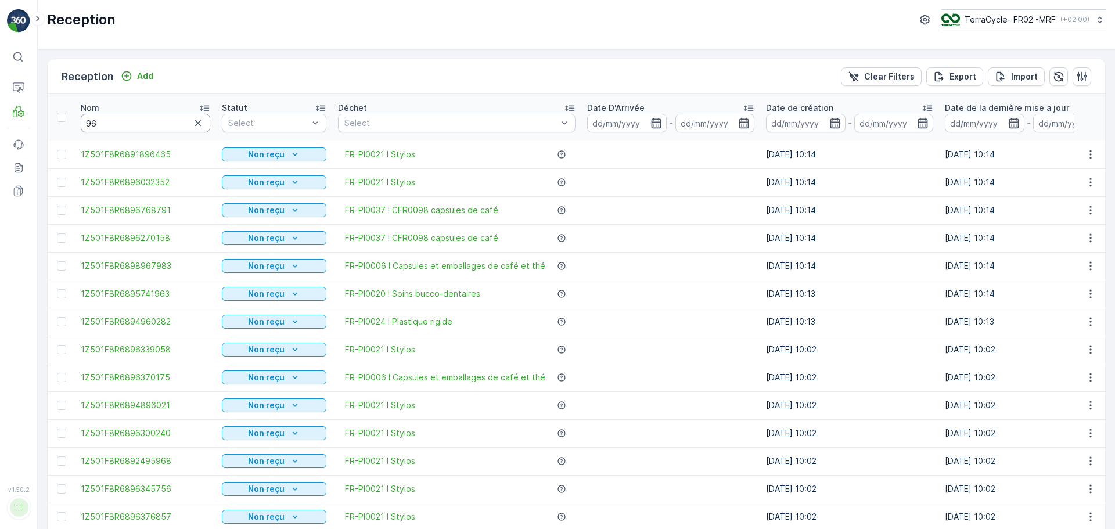
click at [145, 122] on input "96" at bounding box center [146, 123] width 130 height 19
type input "962502"
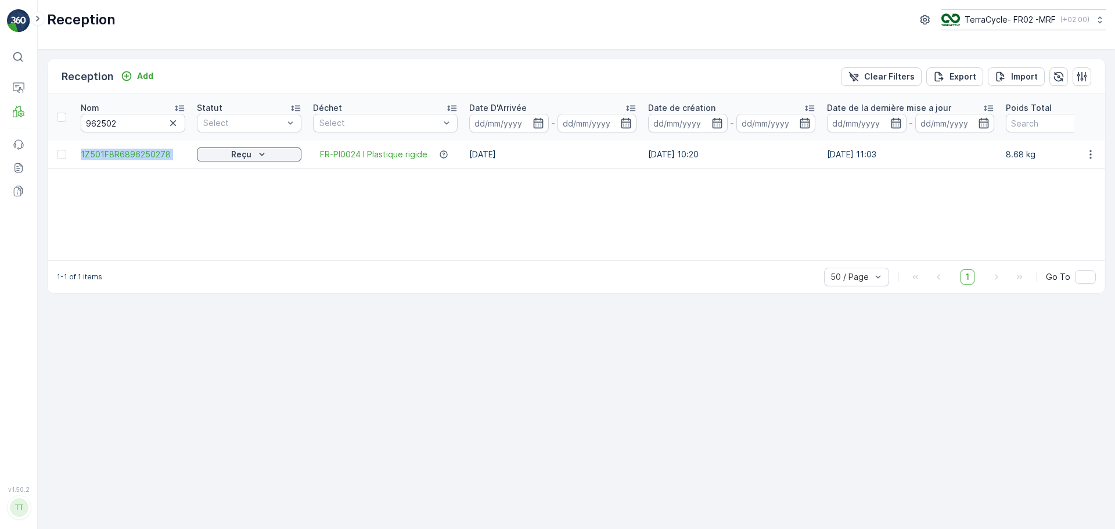
drag, startPoint x: 77, startPoint y: 152, endPoint x: 195, endPoint y: 157, distance: 118.1
click at [195, 157] on tr "1Z501F8R6896250278 Reçu FR-PI0024 I Plastique rigide [DATE] [DATE] 10:20 [DATE]…" at bounding box center [1005, 155] width 1914 height 28
copy span "1Z501F8R6896250278"
click at [164, 123] on input "962502" at bounding box center [133, 123] width 105 height 19
click at [178, 121] on icon "button" at bounding box center [173, 123] width 12 height 12
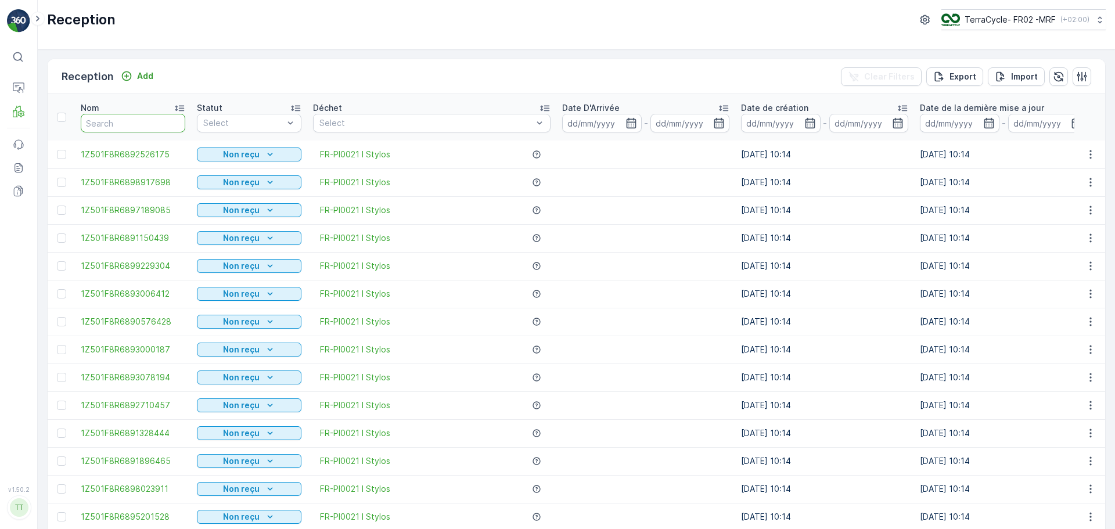
click at [132, 127] on input "text" at bounding box center [133, 123] width 105 height 19
type input "9"
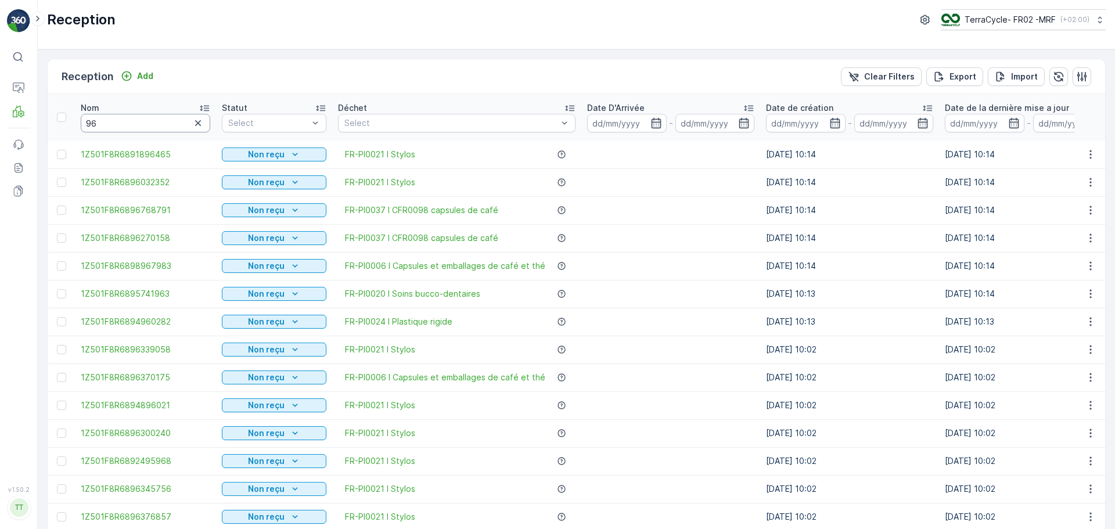
click at [137, 121] on input "96" at bounding box center [146, 123] width 130 height 19
type input "963358"
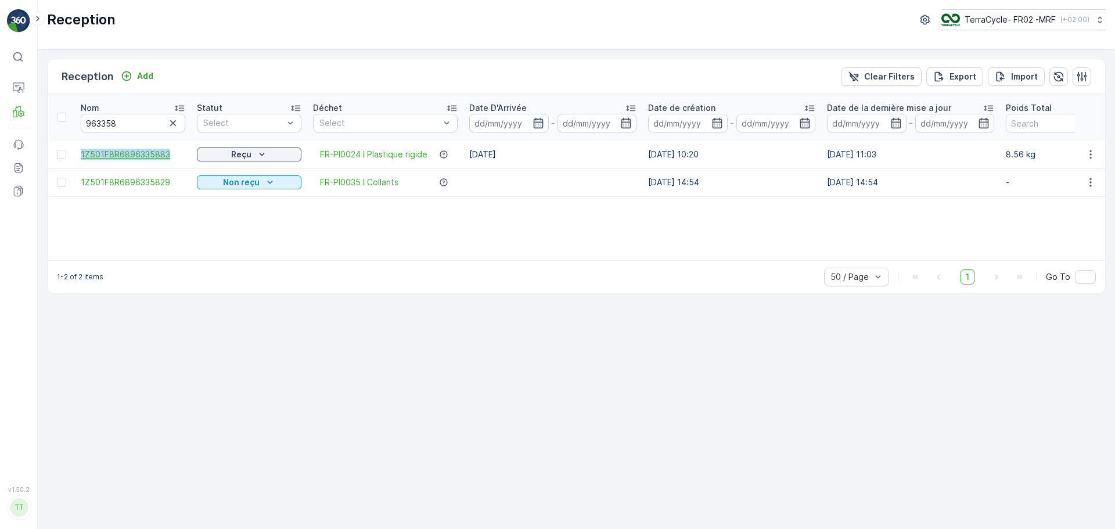
drag, startPoint x: 89, startPoint y: 156, endPoint x: 174, endPoint y: 160, distance: 84.3
click at [174, 160] on td "1Z501F8R6896335883" at bounding box center [133, 155] width 116 height 28
copy span "1Z501F8R6896335883"
click at [169, 120] on icon "button" at bounding box center [173, 123] width 12 height 12
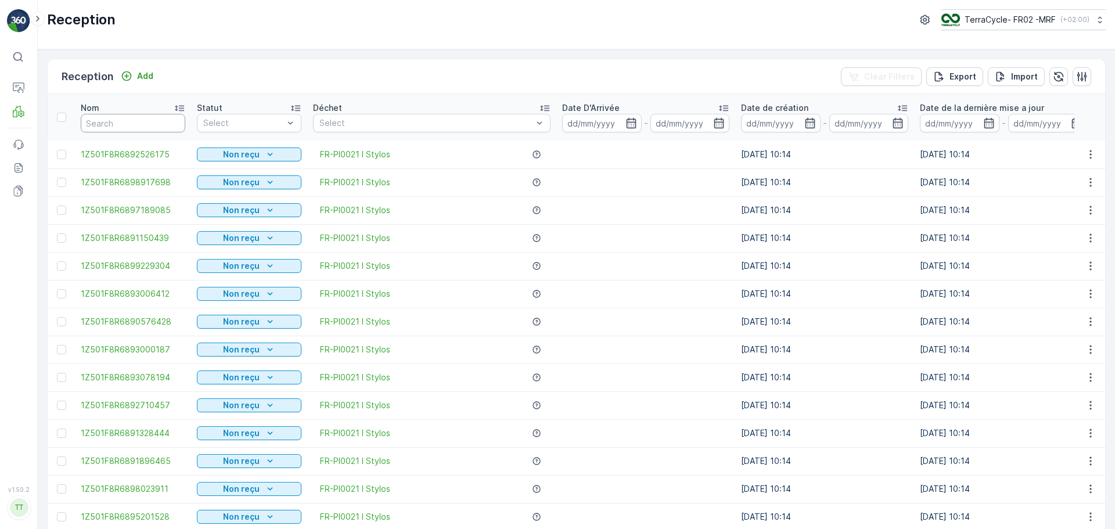
drag, startPoint x: 112, startPoint y: 125, endPoint x: 119, endPoint y: 119, distance: 9.5
click at [112, 125] on input "text" at bounding box center [133, 123] width 105 height 19
type input "9964"
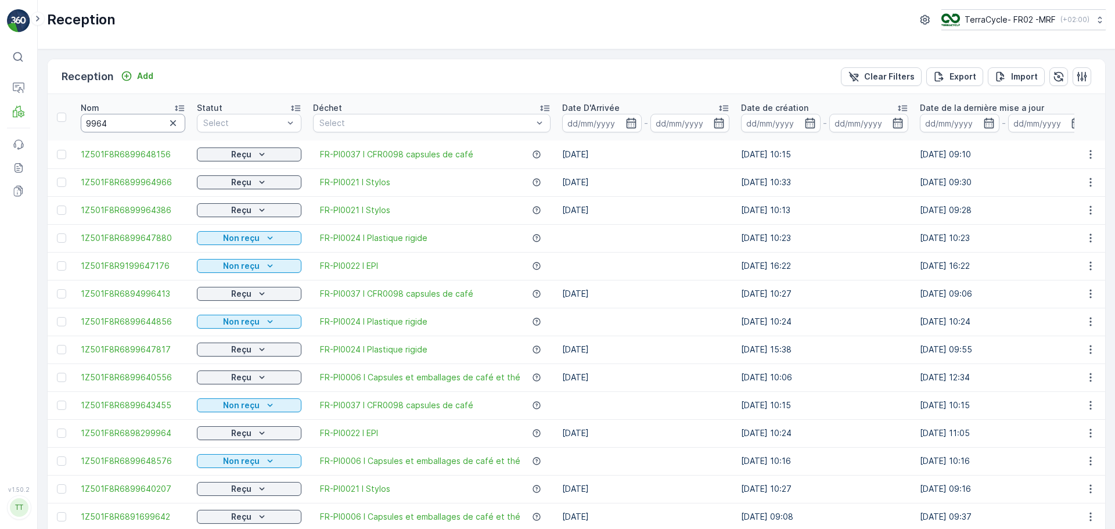
click at [138, 125] on input "9964" at bounding box center [133, 123] width 105 height 19
type input "996478"
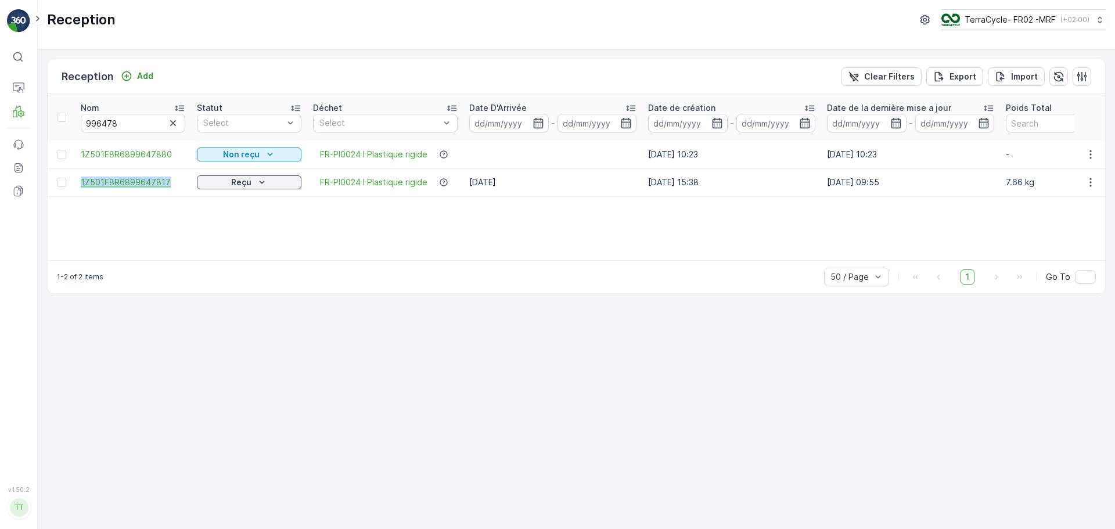
drag, startPoint x: 76, startPoint y: 177, endPoint x: 177, endPoint y: 187, distance: 101.6
click at [177, 187] on td "1Z501F8R6899647817" at bounding box center [133, 182] width 116 height 28
copy span "1Z501F8R6899647817"
click at [175, 127] on icon "button" at bounding box center [173, 123] width 12 height 12
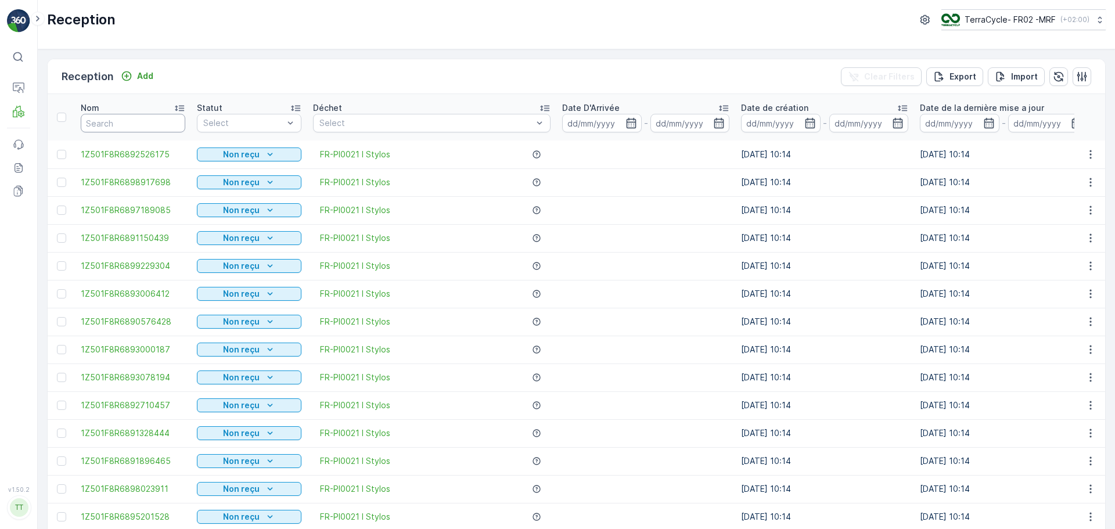
click at [114, 121] on input "text" at bounding box center [133, 123] width 105 height 19
type input "972018"
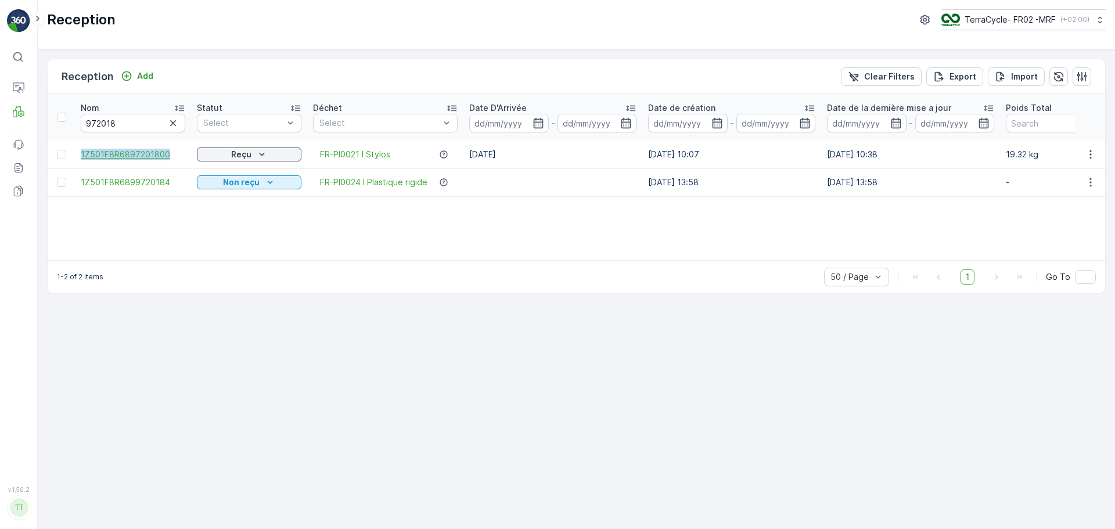
drag, startPoint x: 69, startPoint y: 145, endPoint x: 180, endPoint y: 156, distance: 111.5
click at [180, 156] on tr "1Z501F8R6897201800 Reçu FR-PI0021 I Stylos [DATE] [DATE] 10:07 [DATE] 10:38 19.…" at bounding box center [1005, 155] width 1914 height 28
copy span "1Z501F8R6897201800"
click at [171, 125] on icon "button" at bounding box center [173, 123] width 6 height 6
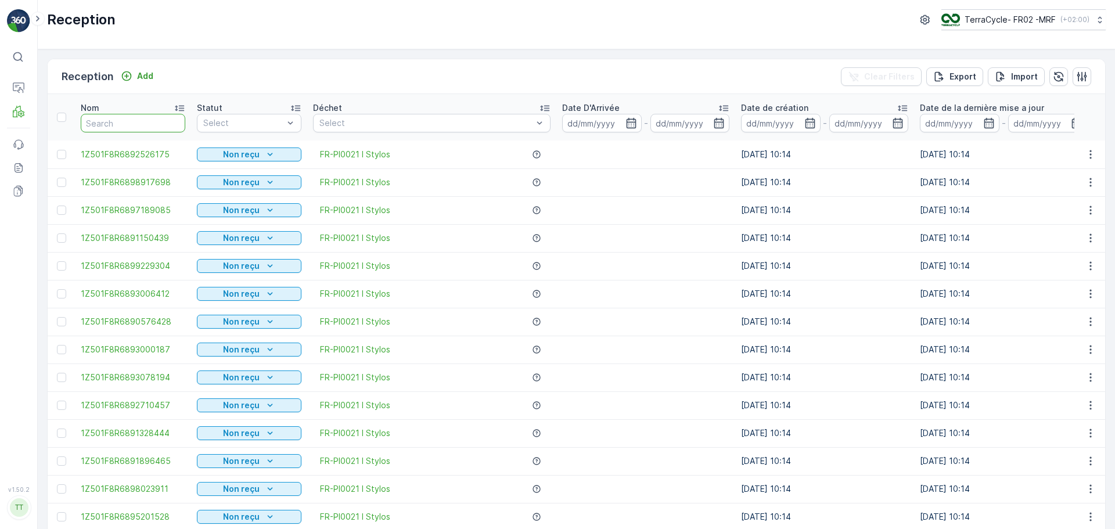
click at [113, 124] on input "text" at bounding box center [133, 123] width 105 height 19
type input "9989"
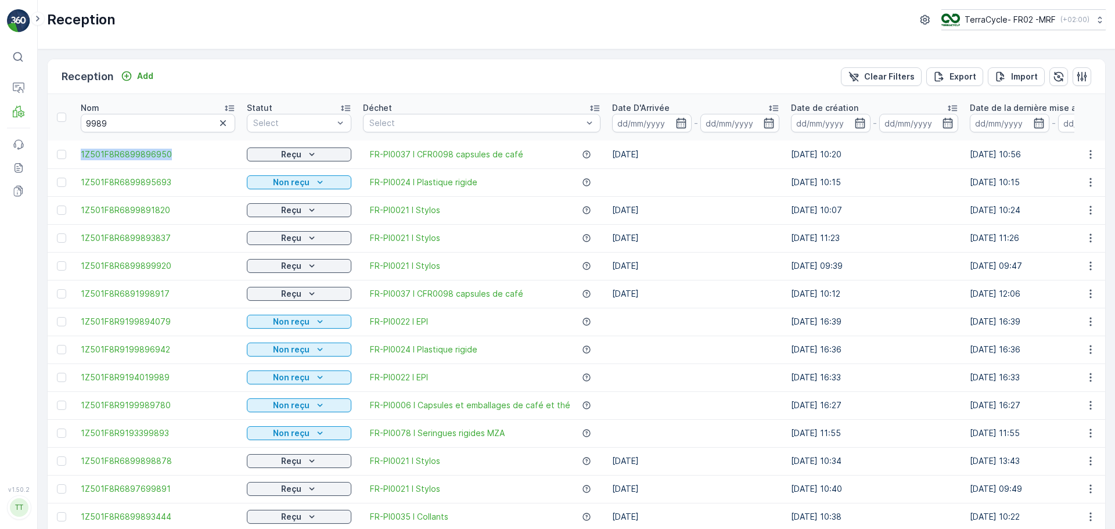
drag, startPoint x: 77, startPoint y: 153, endPoint x: 177, endPoint y: 160, distance: 100.2
click at [177, 160] on td "1Z501F8R6899896950" at bounding box center [158, 155] width 166 height 28
click at [216, 117] on button "button" at bounding box center [223, 123] width 14 height 14
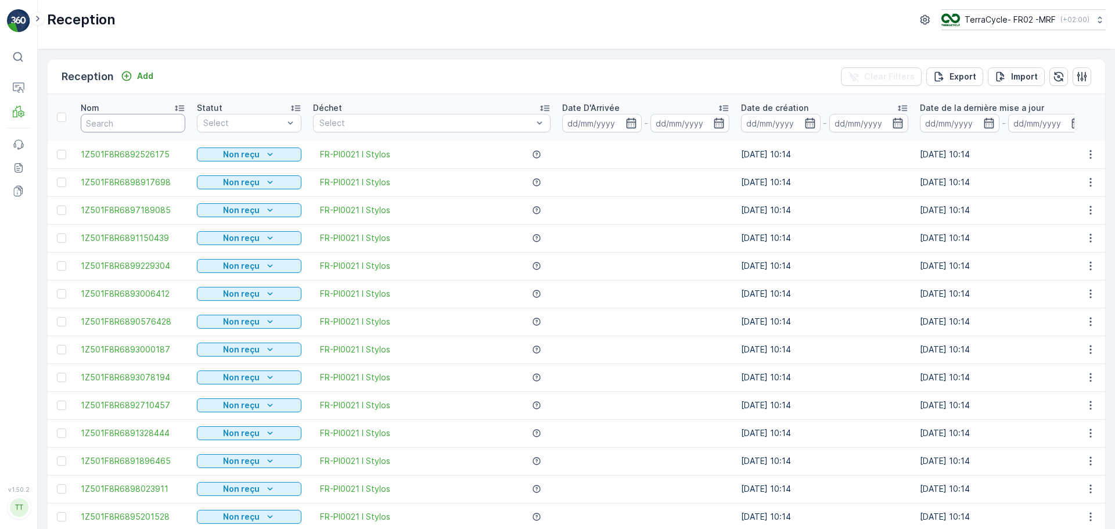
click at [114, 123] on input "text" at bounding box center [133, 123] width 105 height 19
type input "931713"
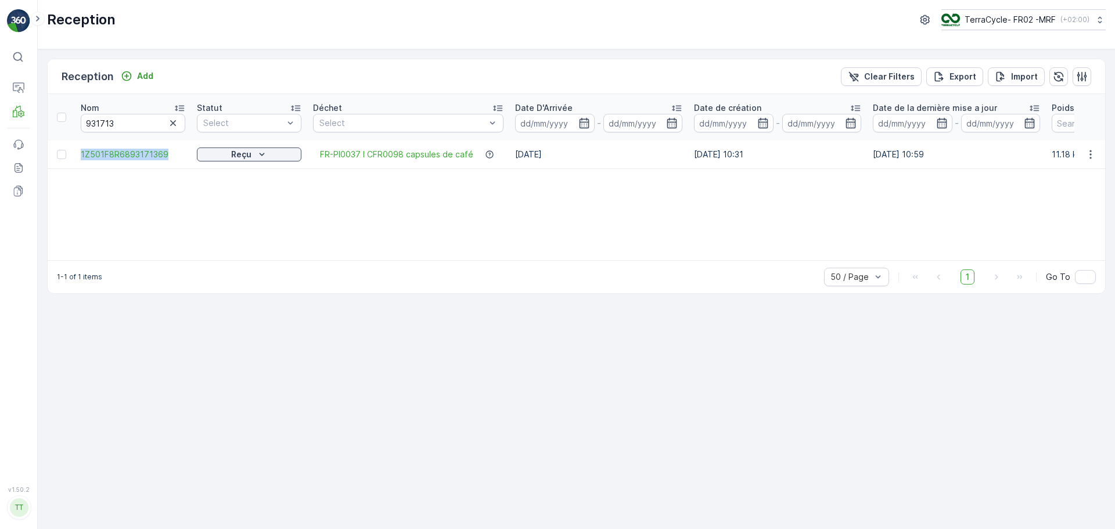
drag, startPoint x: 70, startPoint y: 152, endPoint x: 179, endPoint y: 166, distance: 110.1
click at [179, 166] on tr "1Z501F8R6893171369 Reçu FR-PI0037 I CFR0098 capsules de café [DATE] [DATE] 10:3…" at bounding box center [1027, 155] width 1959 height 28
click at [167, 124] on button "button" at bounding box center [173, 123] width 14 height 14
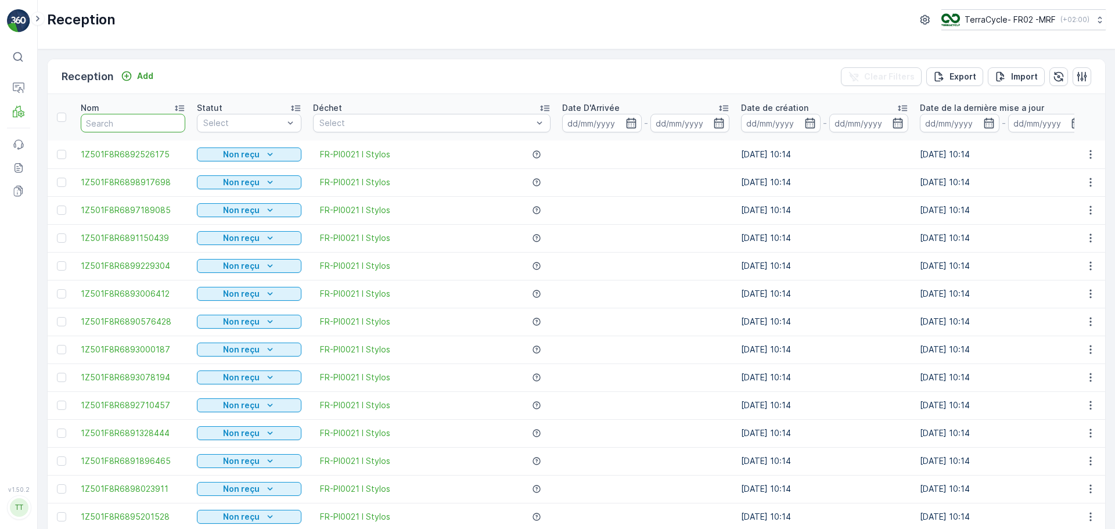
click at [111, 121] on input "text" at bounding box center [133, 123] width 105 height 19
type input "940740"
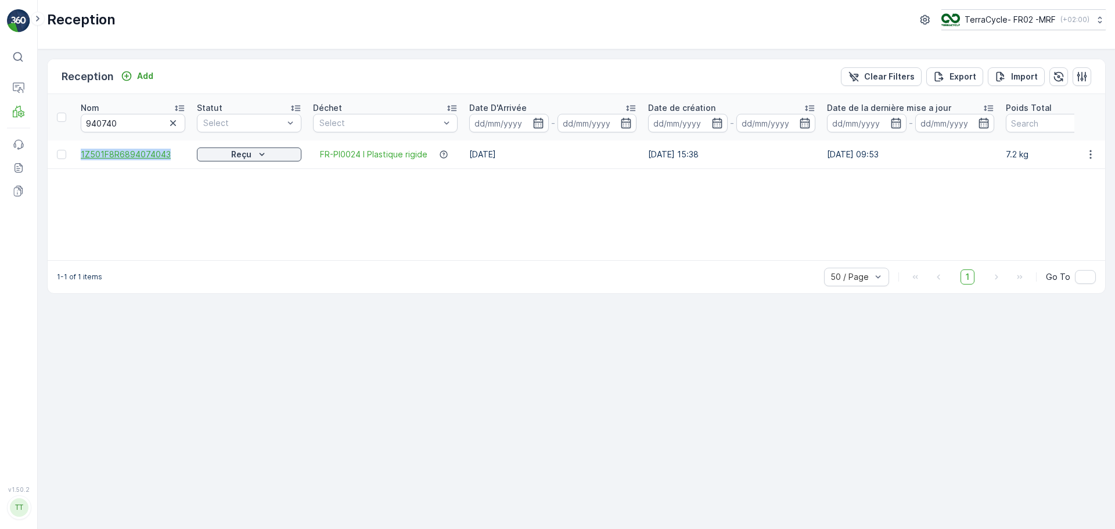
drag, startPoint x: 71, startPoint y: 149, endPoint x: 182, endPoint y: 159, distance: 112.0
click at [181, 160] on tr "1Z501F8R6894074043 Reçu FR-PI0024 I Plastique rigide [DATE] [DATE] 15:38 [DATE]…" at bounding box center [1005, 155] width 1914 height 28
click at [170, 124] on icon "button" at bounding box center [173, 123] width 12 height 12
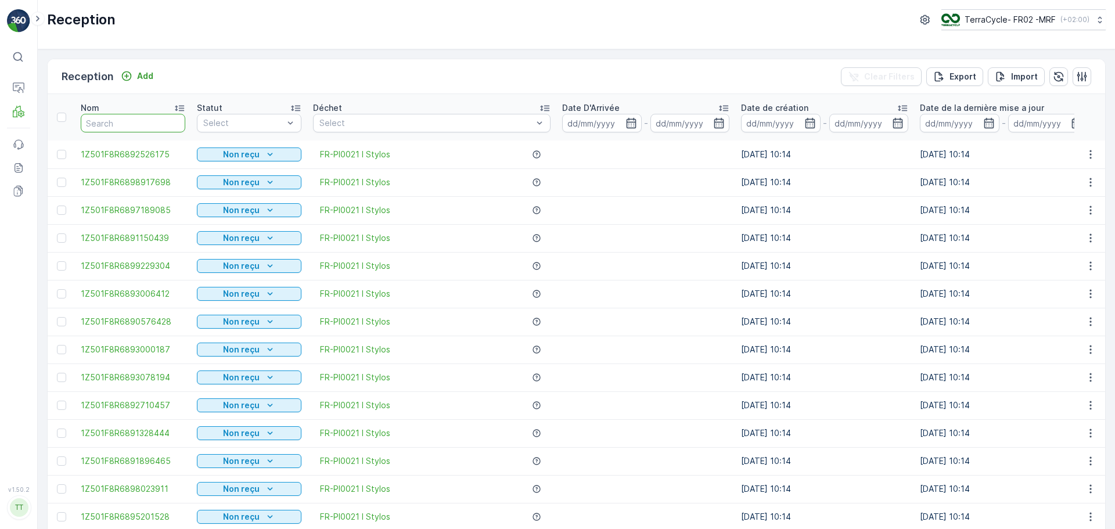
click at [133, 125] on input "text" at bounding box center [133, 123] width 105 height 19
type input "919442"
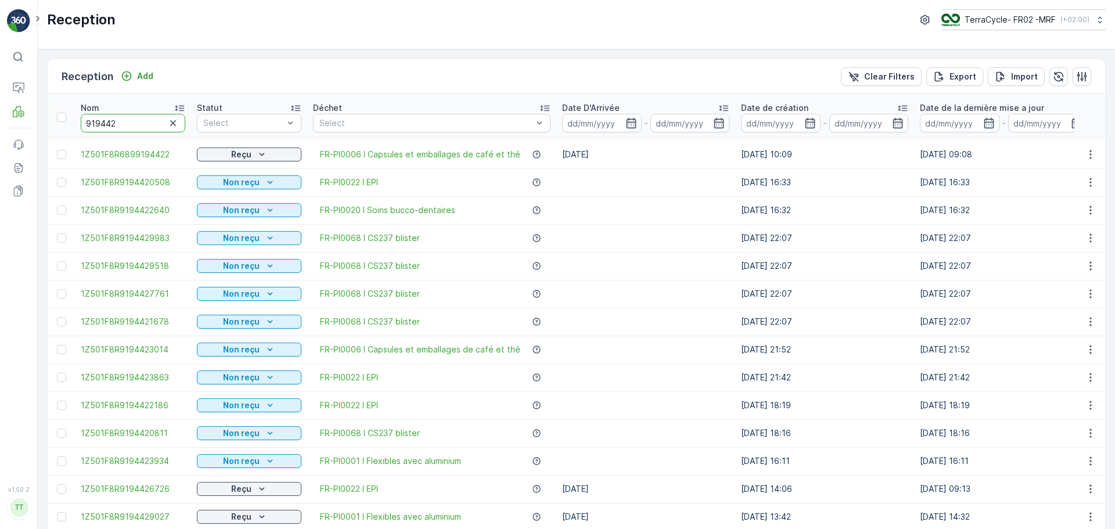
click at [107, 124] on input "919442" at bounding box center [133, 123] width 105 height 19
click at [108, 123] on input "919442" at bounding box center [133, 123] width 105 height 19
click at [110, 125] on input "919442" at bounding box center [133, 123] width 105 height 19
click at [113, 122] on input "919442" at bounding box center [133, 123] width 105 height 19
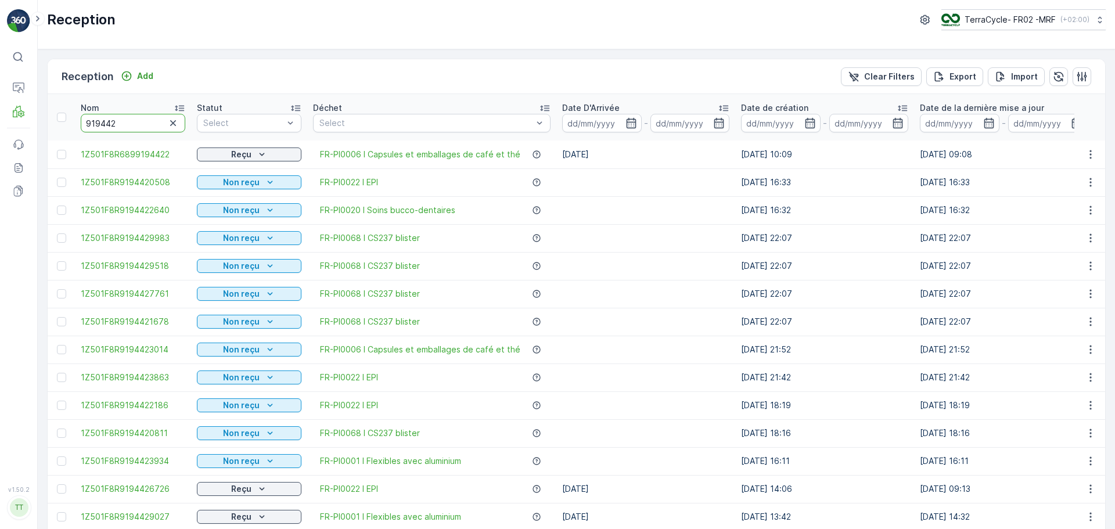
click at [109, 123] on input "919442" at bounding box center [133, 123] width 105 height 19
type input "919452"
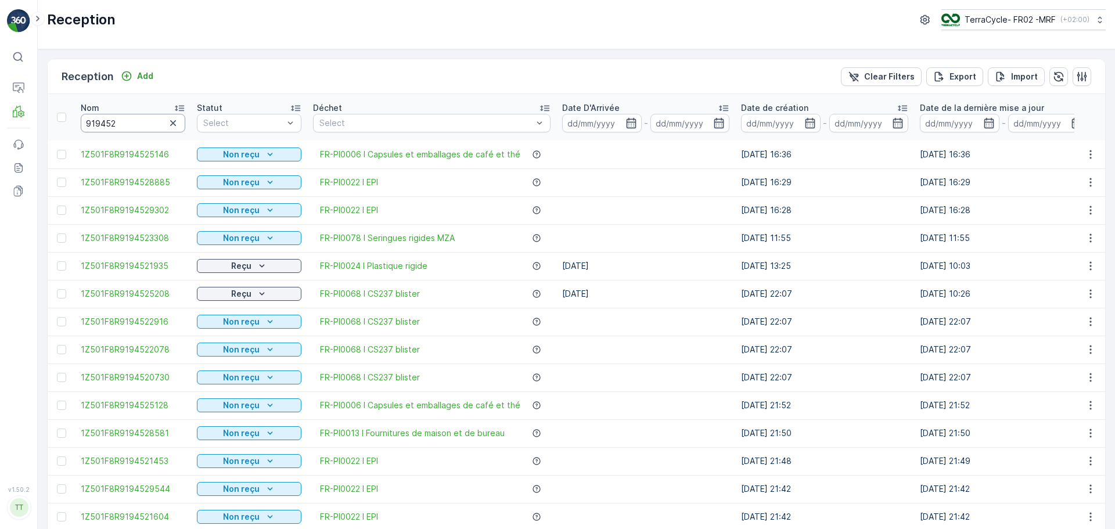
click at [130, 121] on input "919452" at bounding box center [133, 123] width 105 height 19
type input "91945252"
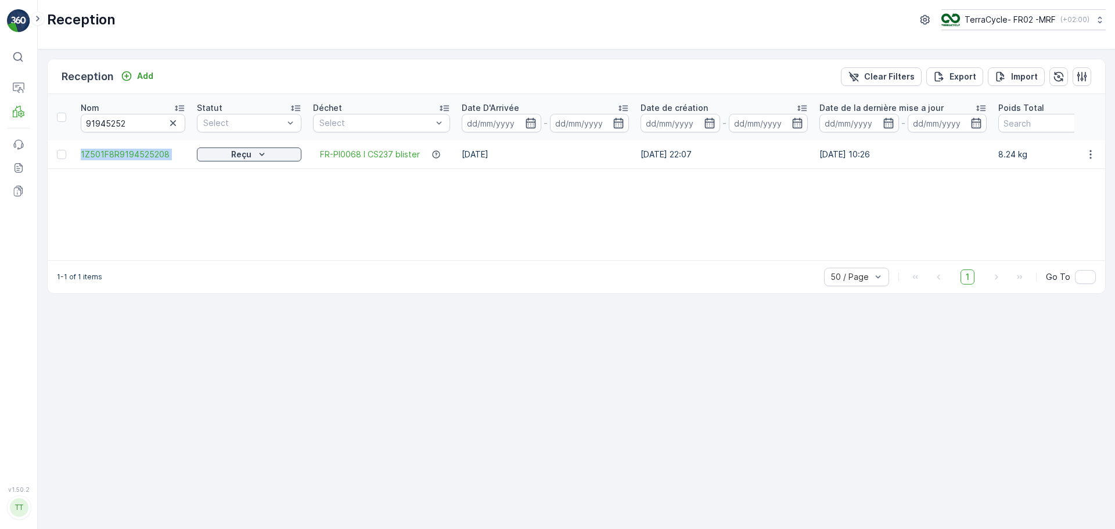
drag, startPoint x: 71, startPoint y: 154, endPoint x: 193, endPoint y: 154, distance: 122.6
click at [193, 154] on tr "1Z501F8R9194525208 Reçu FR-PI0068 I CS237 blister [DATE] [DATE] 22:07 [DATE] 10…" at bounding box center [1001, 155] width 1906 height 28
click at [175, 124] on icon "button" at bounding box center [173, 123] width 12 height 12
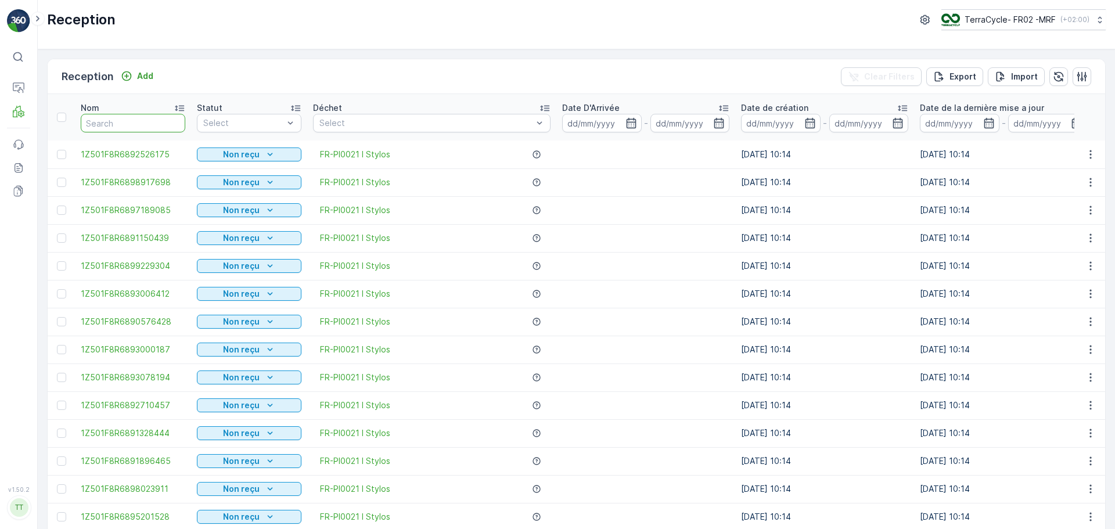
click at [113, 124] on input "text" at bounding box center [133, 123] width 105 height 19
type input "9175"
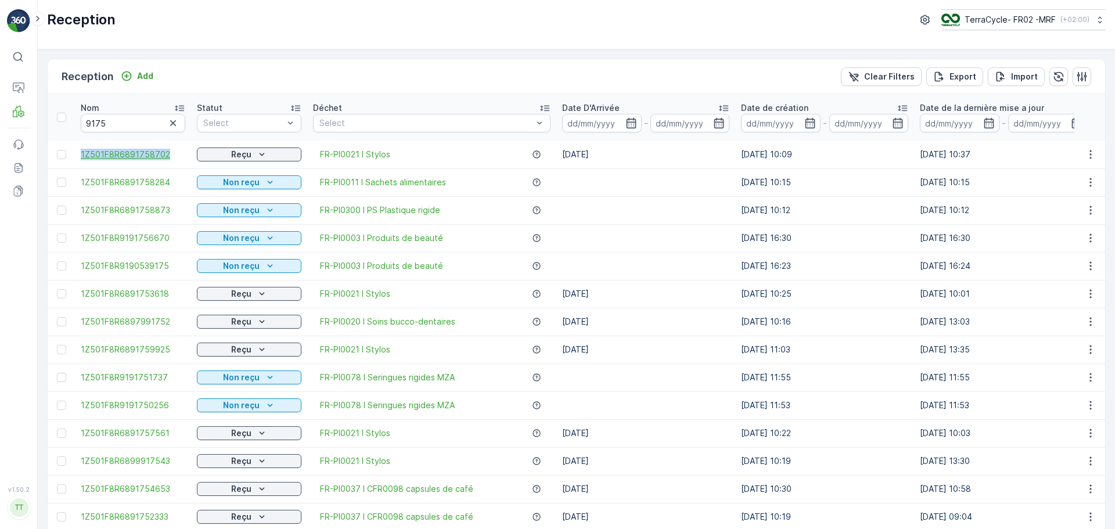
drag, startPoint x: 76, startPoint y: 152, endPoint x: 184, endPoint y: 156, distance: 108.7
click at [184, 156] on td "1Z501F8R6891758702" at bounding box center [133, 155] width 116 height 28
click at [177, 117] on button "button" at bounding box center [173, 123] width 14 height 14
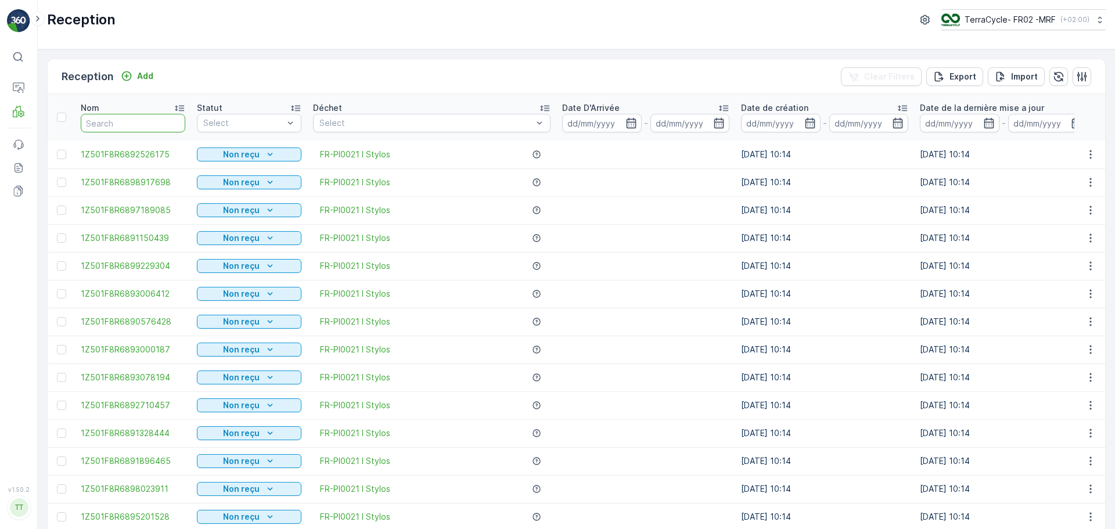
click at [126, 121] on input "text" at bounding box center [133, 123] width 105 height 19
type input "9147"
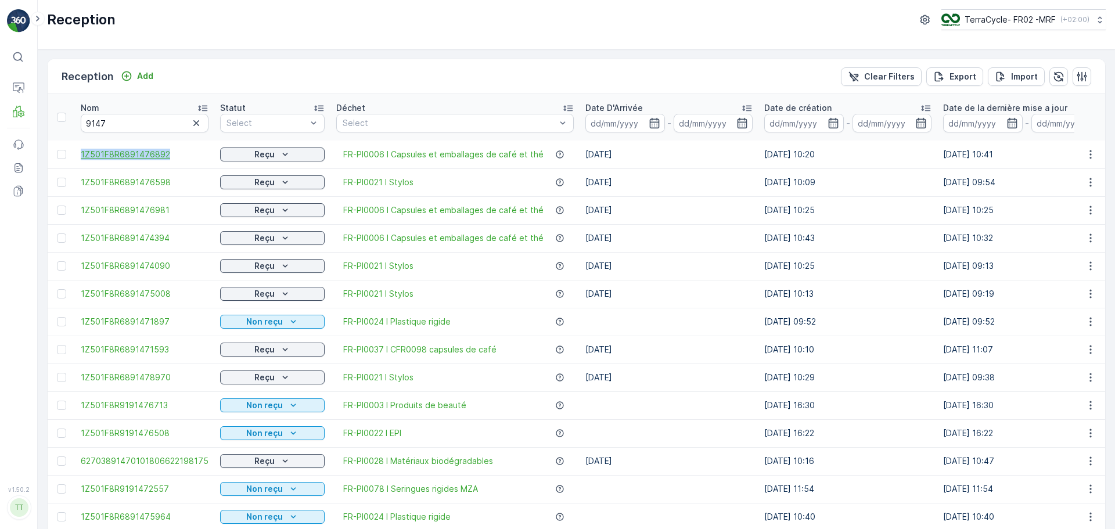
drag, startPoint x: 92, startPoint y: 153, endPoint x: 182, endPoint y: 156, distance: 90.1
click at [182, 156] on td "1Z501F8R6891476892" at bounding box center [144, 155] width 139 height 28
click at [191, 122] on icon "button" at bounding box center [197, 123] width 12 height 12
click at [125, 125] on input "text" at bounding box center [145, 123] width 128 height 19
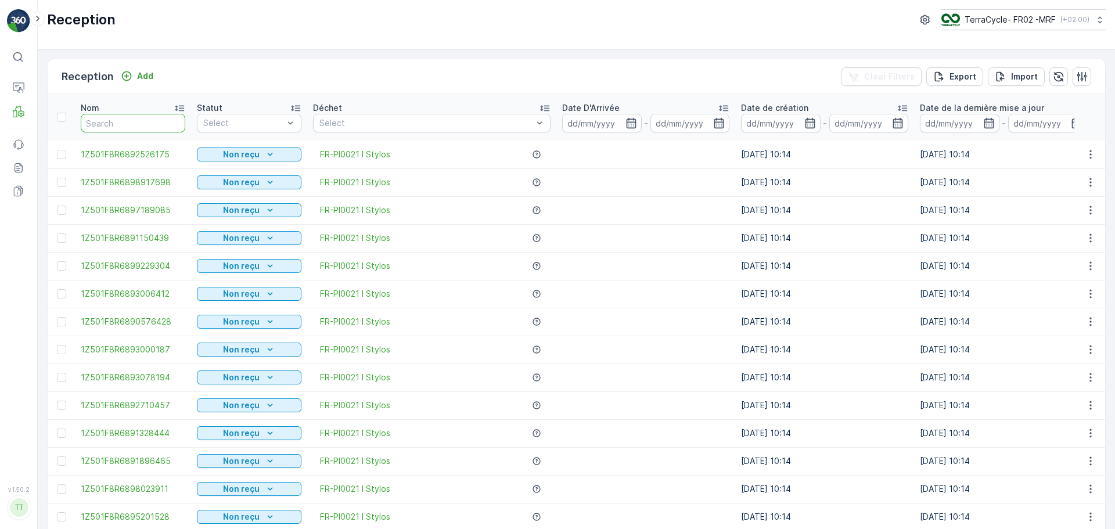
click at [125, 125] on input "text" at bounding box center [133, 123] width 105 height 19
type input "9067"
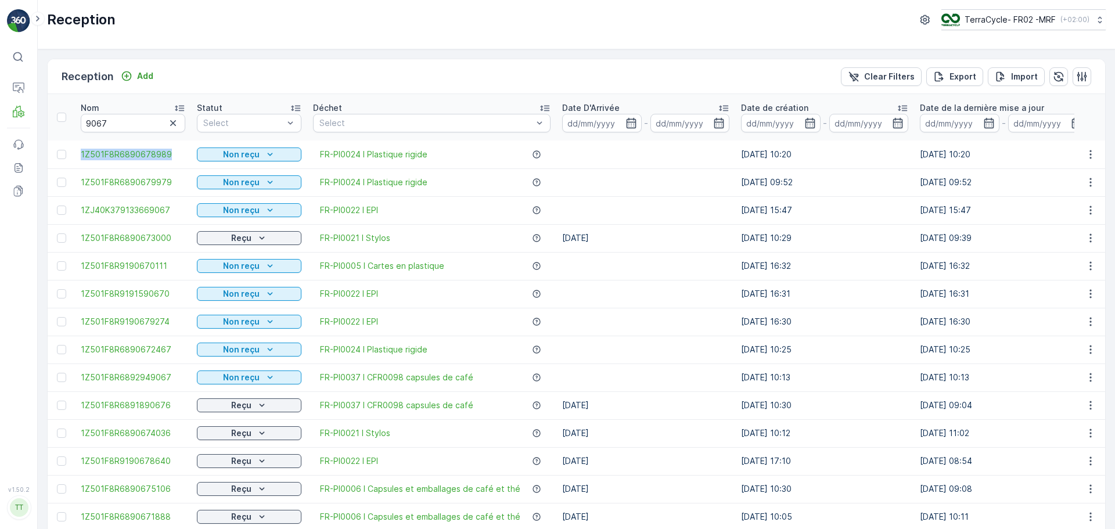
drag, startPoint x: 76, startPoint y: 151, endPoint x: 185, endPoint y: 152, distance: 109.2
click at [185, 152] on td "1Z501F8R6890678989" at bounding box center [133, 155] width 116 height 28
click at [171, 123] on icon "button" at bounding box center [173, 123] width 12 height 12
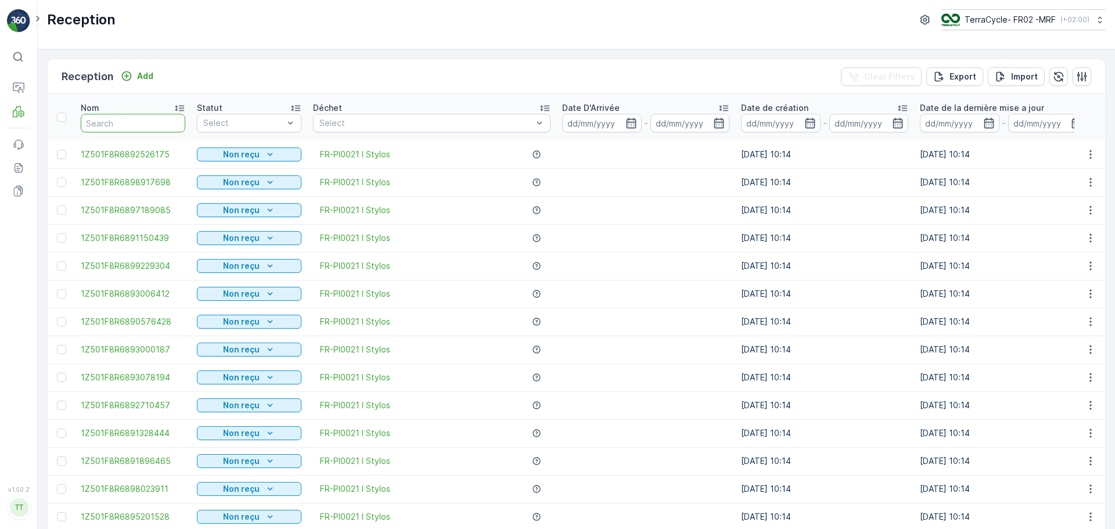
click at [130, 124] on input "text" at bounding box center [133, 123] width 105 height 19
type input "9864"
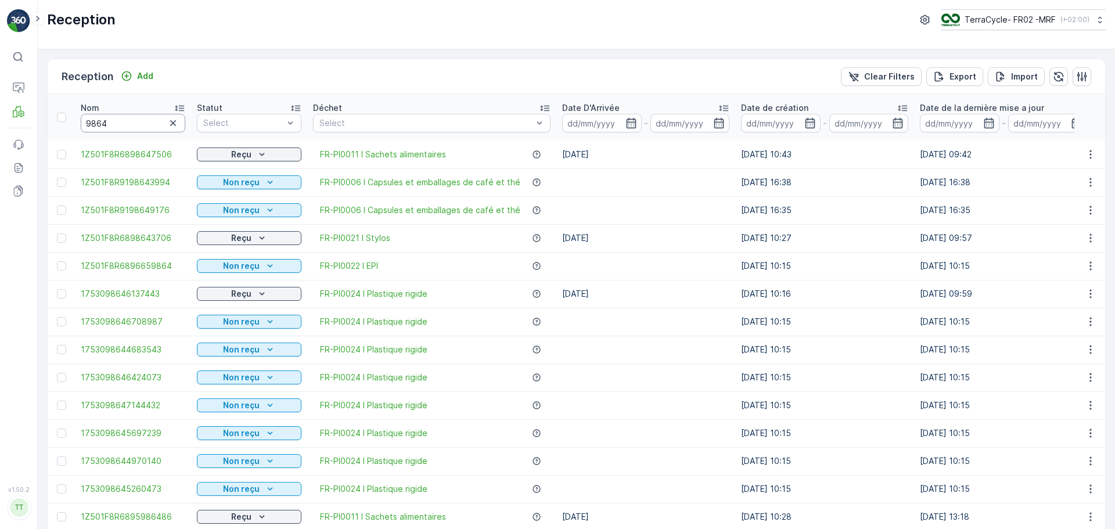
click at [125, 125] on input "9864" at bounding box center [133, 123] width 105 height 19
type input "986459"
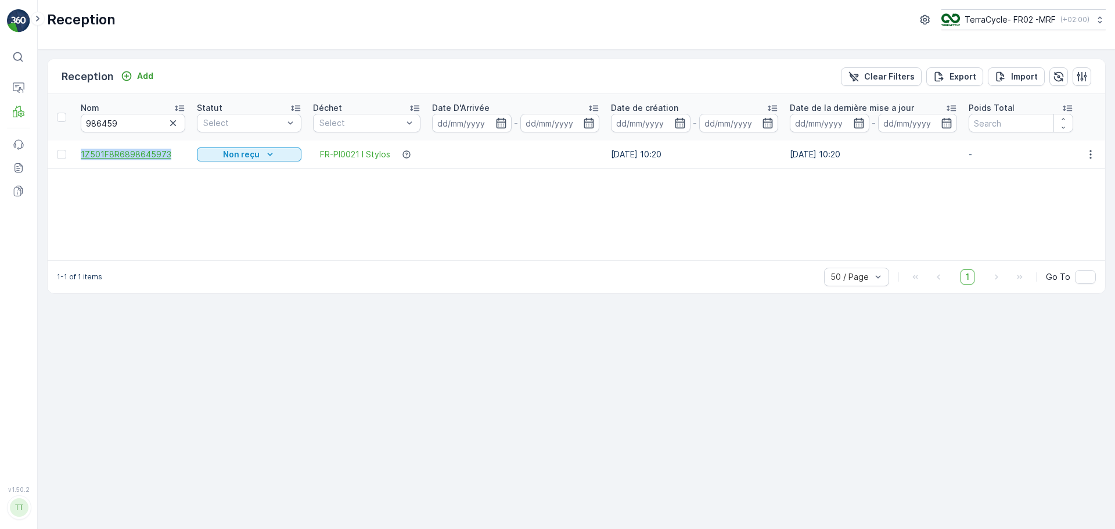
drag, startPoint x: 79, startPoint y: 150, endPoint x: 183, endPoint y: 155, distance: 104.1
click at [183, 155] on td "1Z501F8R6898645973" at bounding box center [133, 155] width 116 height 28
